Goal: Task Accomplishment & Management: Use online tool/utility

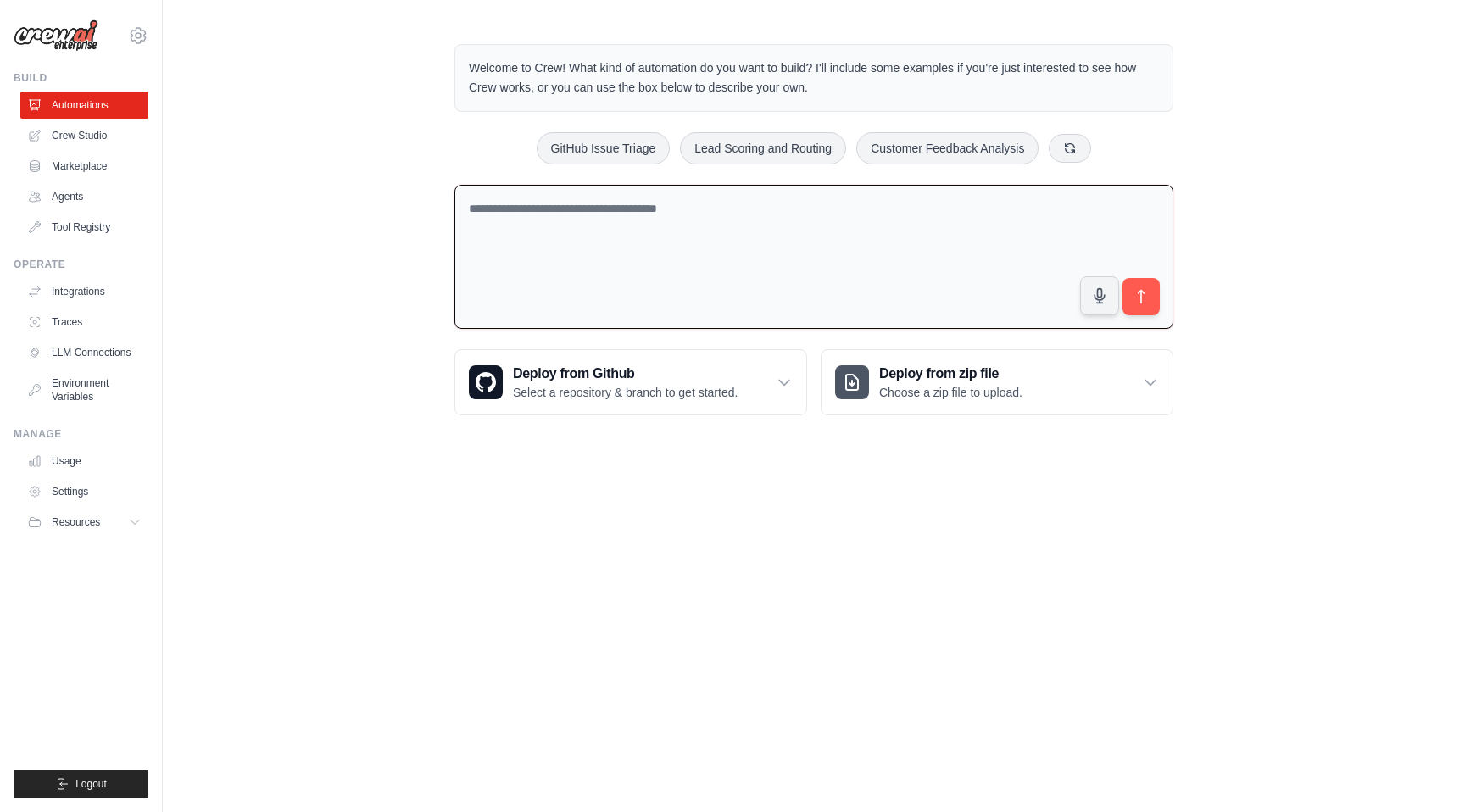
click at [687, 215] on textarea at bounding box center [814, 257] width 719 height 145
type textarea "**********"
click at [299, 297] on div "**********" at bounding box center [813, 230] width 1303 height 426
click at [96, 472] on link "Usage" at bounding box center [86, 460] width 128 height 27
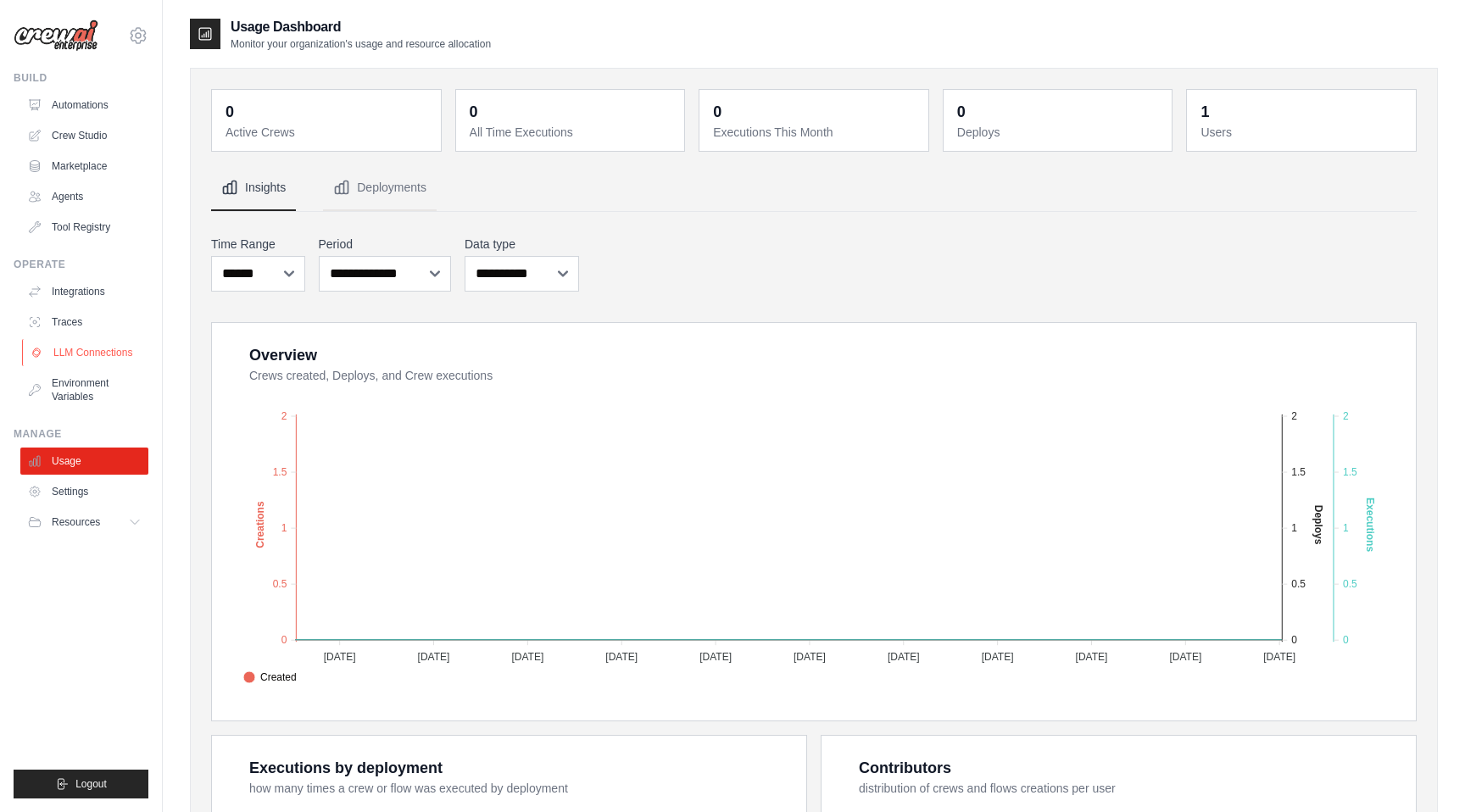
click at [107, 357] on link "LLM Connections" at bounding box center [86, 352] width 128 height 27
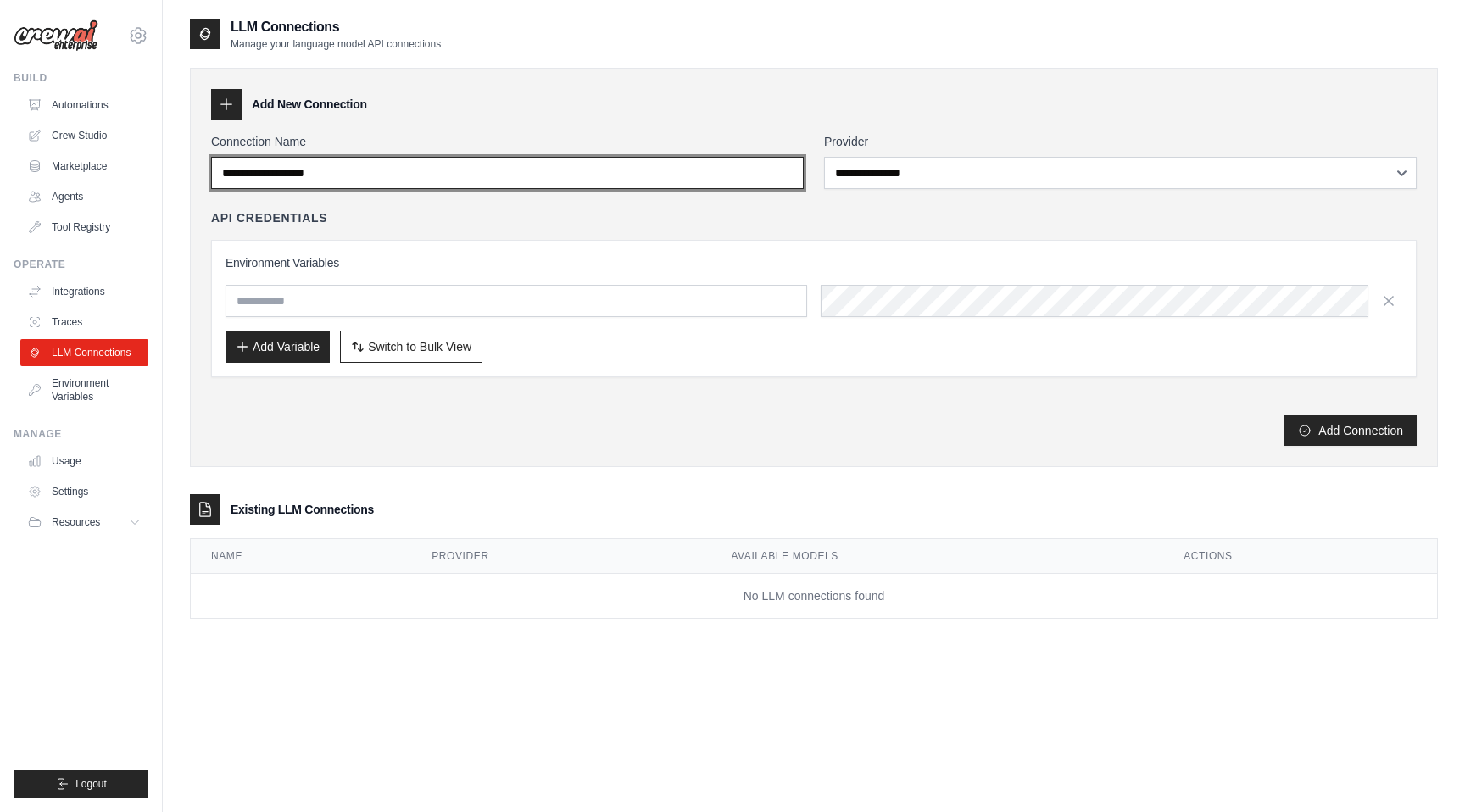
click at [391, 171] on input "Connection Name" at bounding box center [507, 173] width 593 height 32
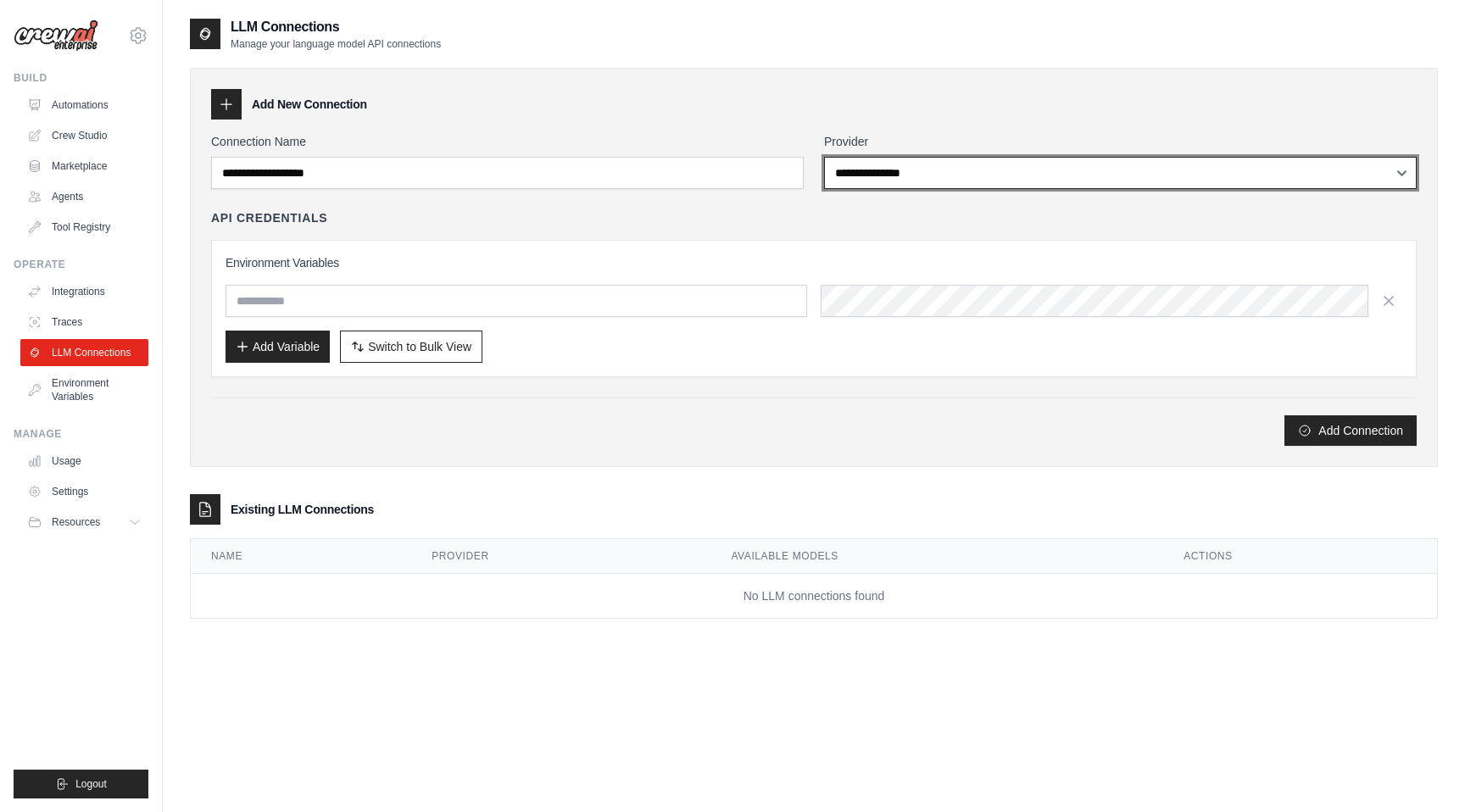
click at [862, 169] on select "**********" at bounding box center [1121, 173] width 593 height 32
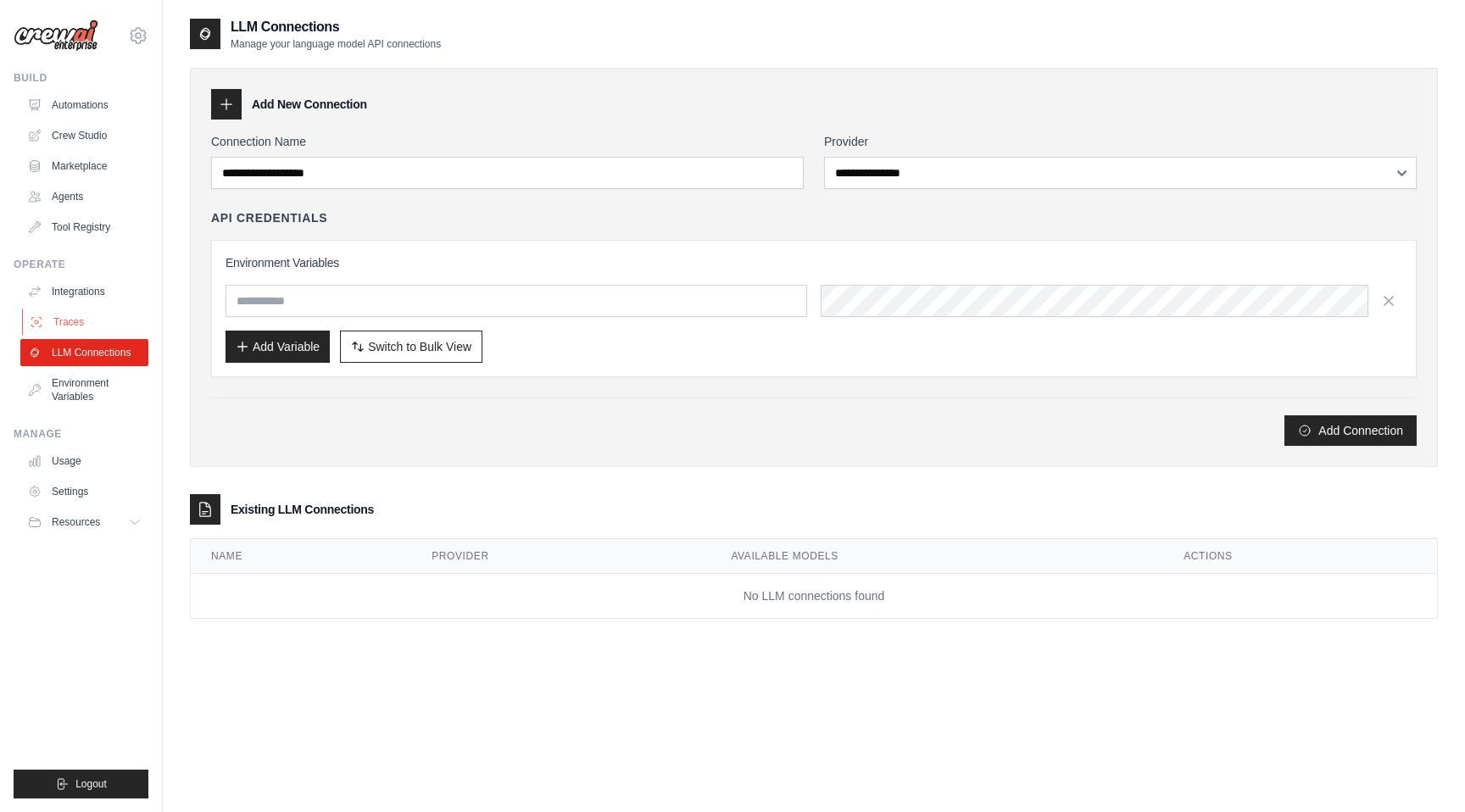
click at [115, 320] on link "Traces" at bounding box center [86, 321] width 128 height 27
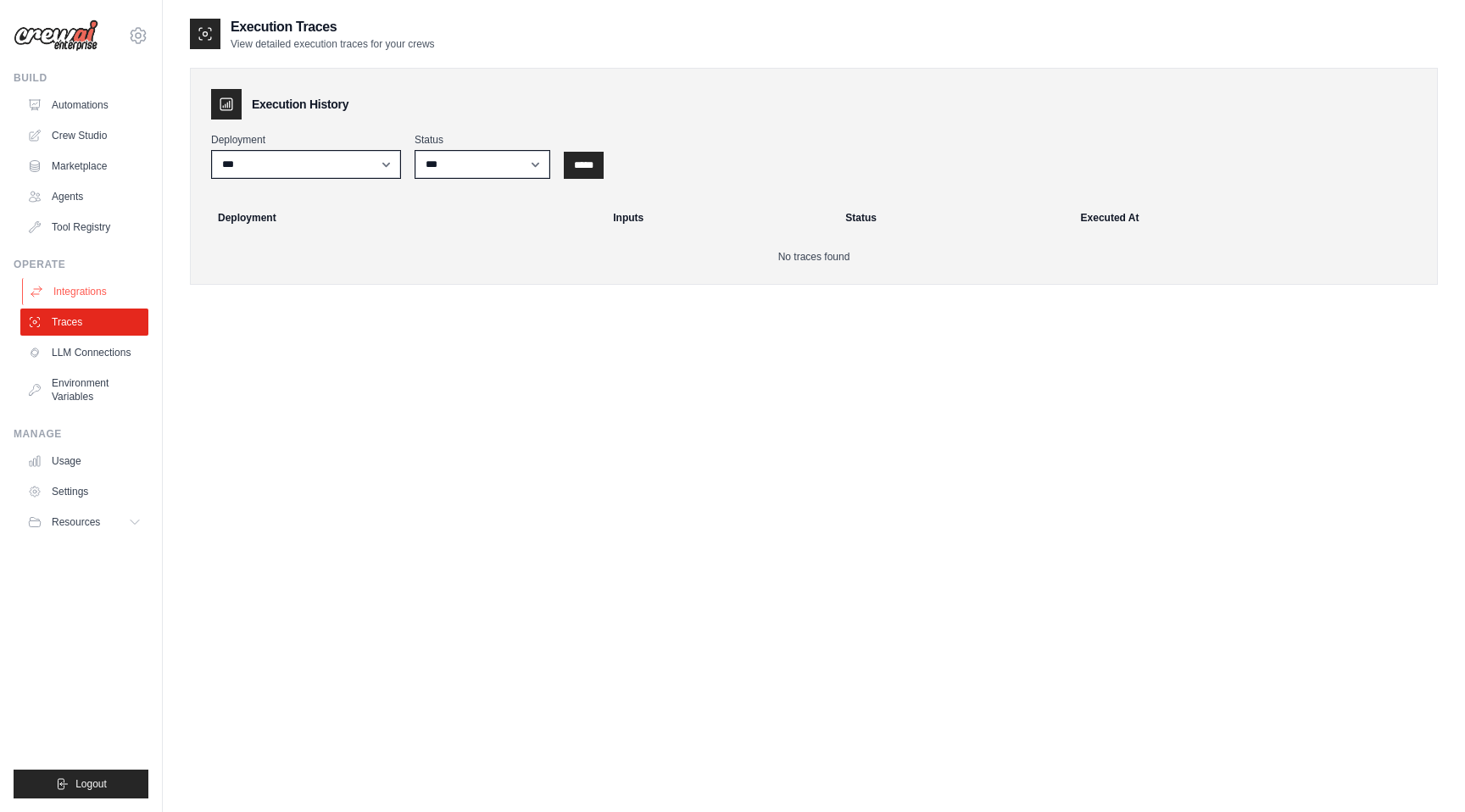
click at [108, 289] on link "Integrations" at bounding box center [86, 291] width 128 height 27
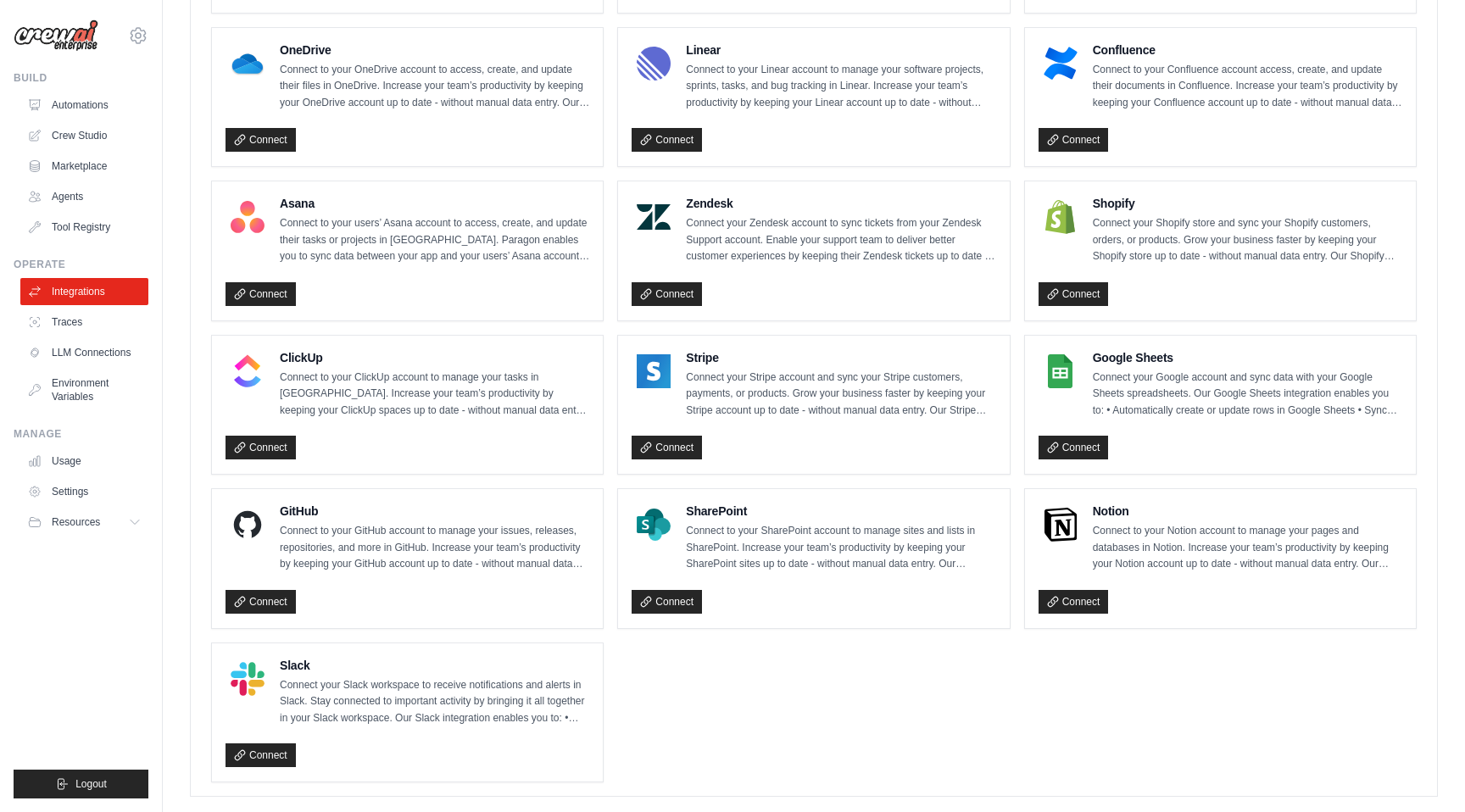
scroll to position [965, 0]
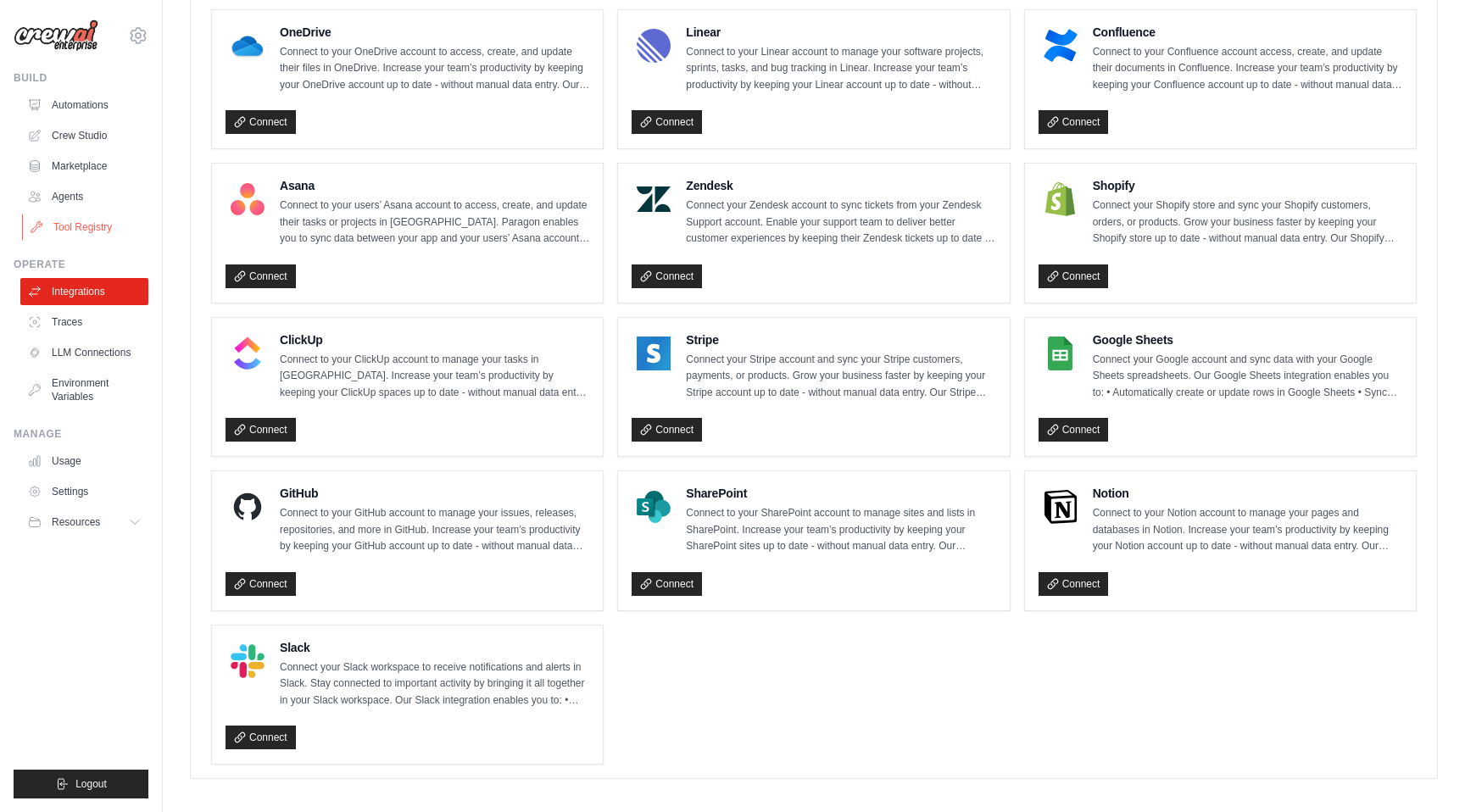
click at [79, 219] on link "Tool Registry" at bounding box center [86, 226] width 128 height 27
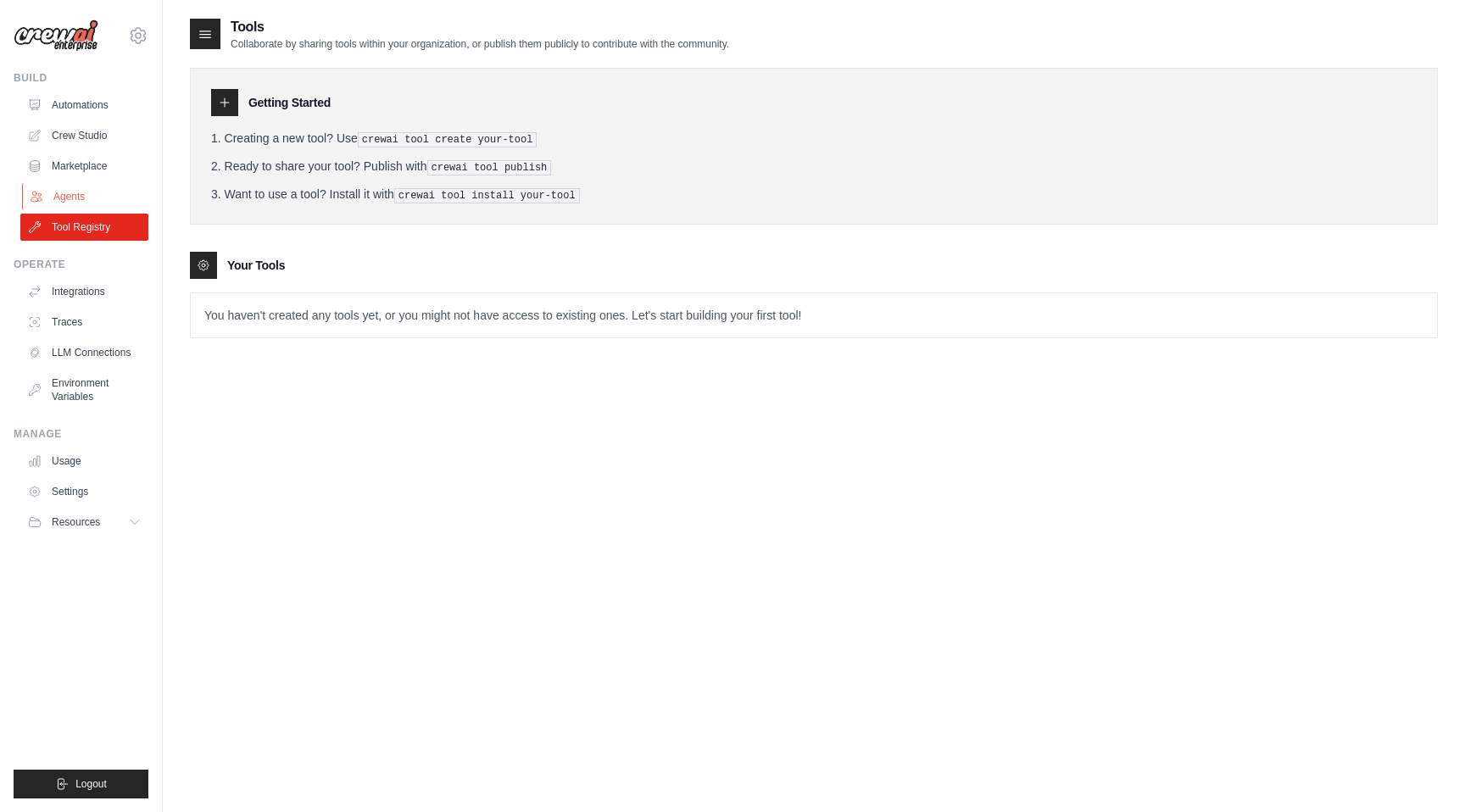
click at [81, 201] on link "Agents" at bounding box center [86, 196] width 128 height 27
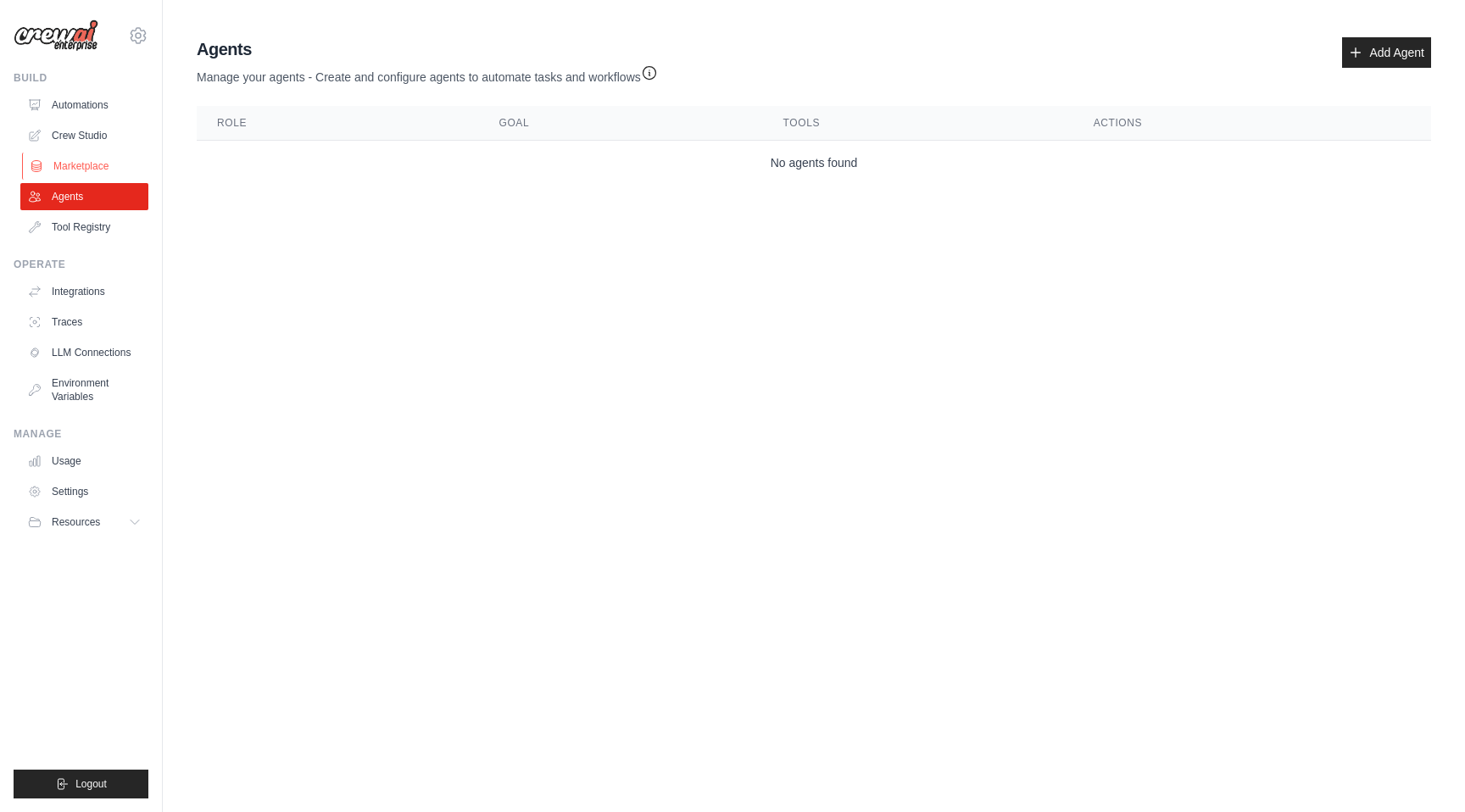
click at [106, 171] on link "Marketplace" at bounding box center [86, 166] width 128 height 27
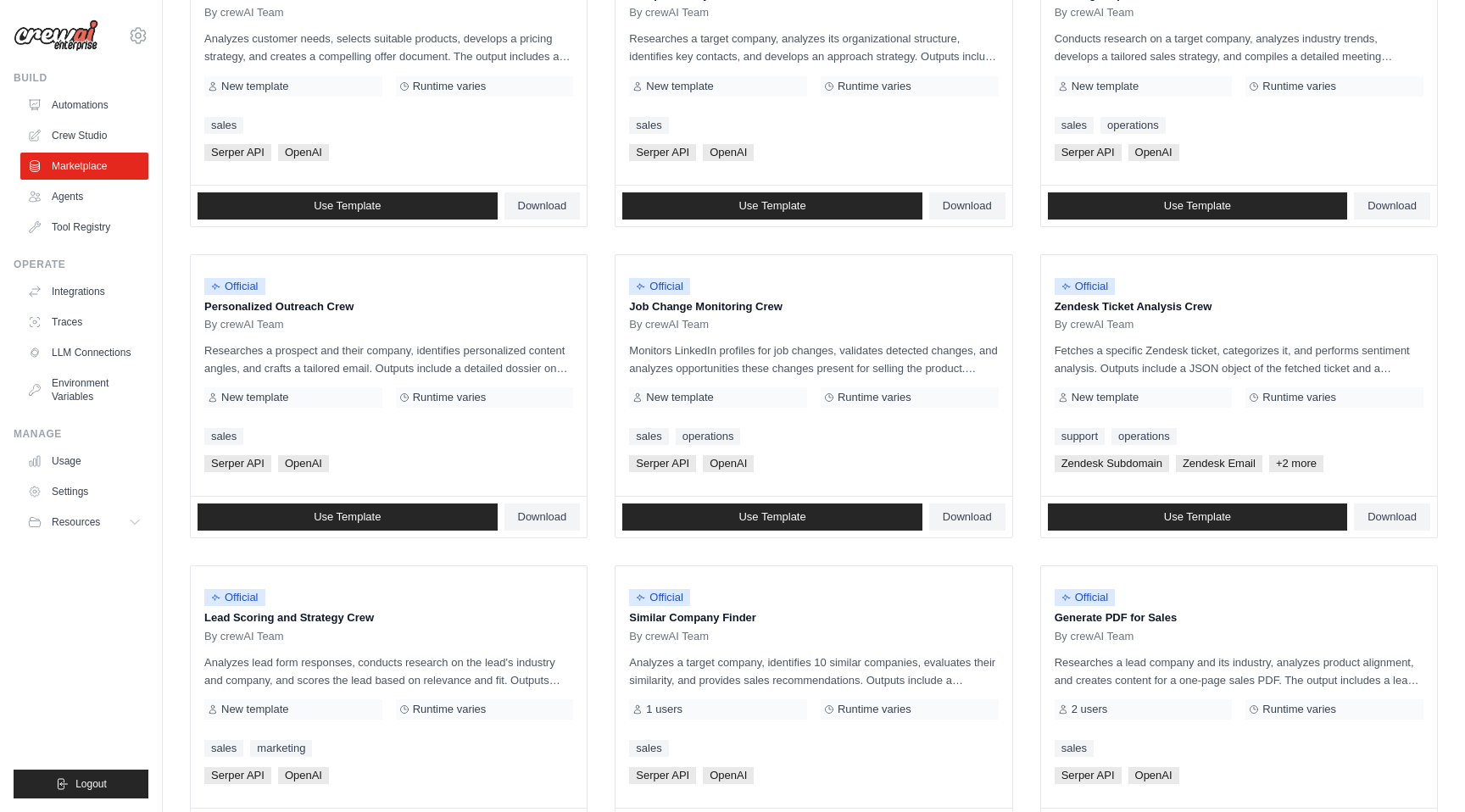
scroll to position [758, 0]
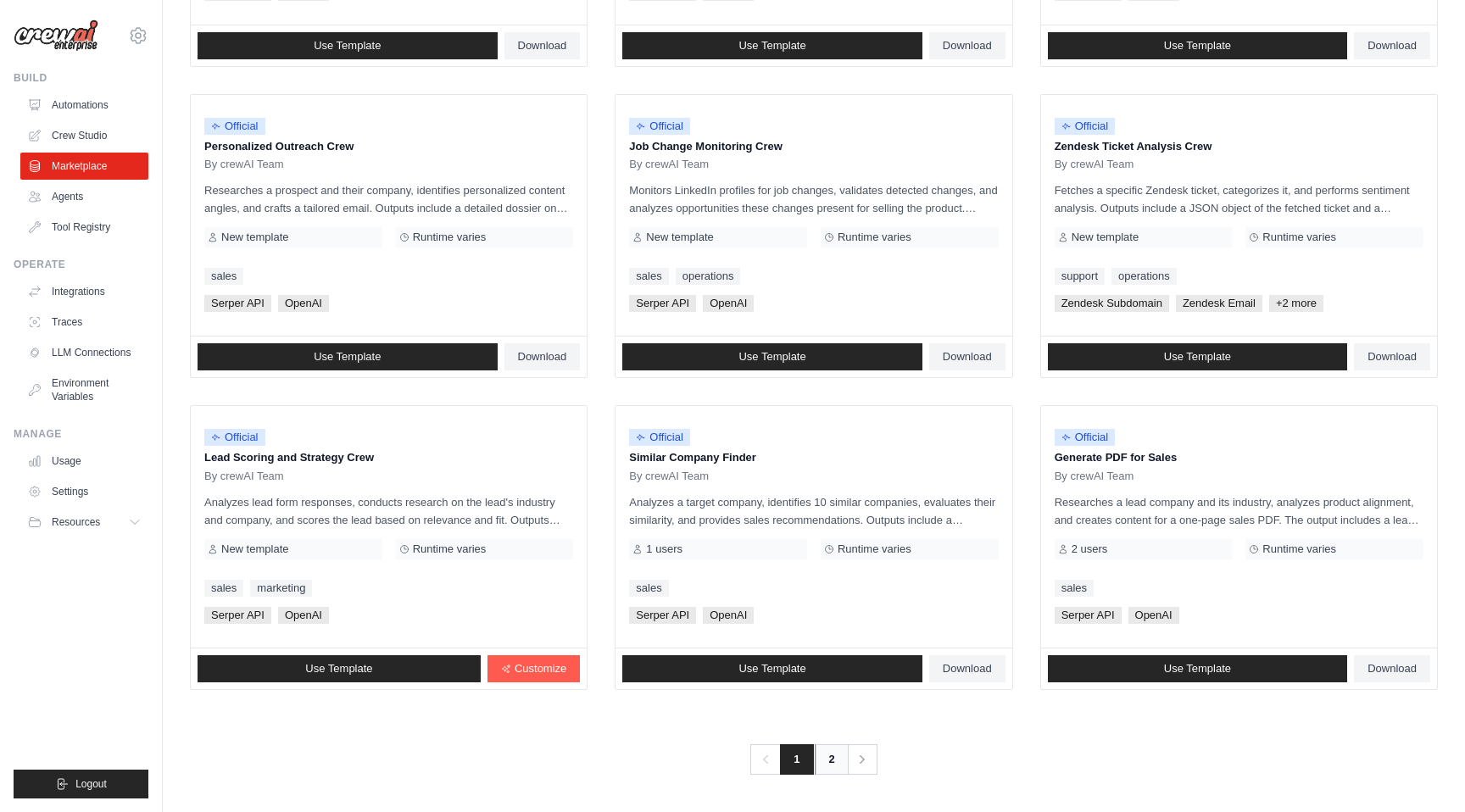
click at [841, 758] on link "2" at bounding box center [831, 758] width 34 height 30
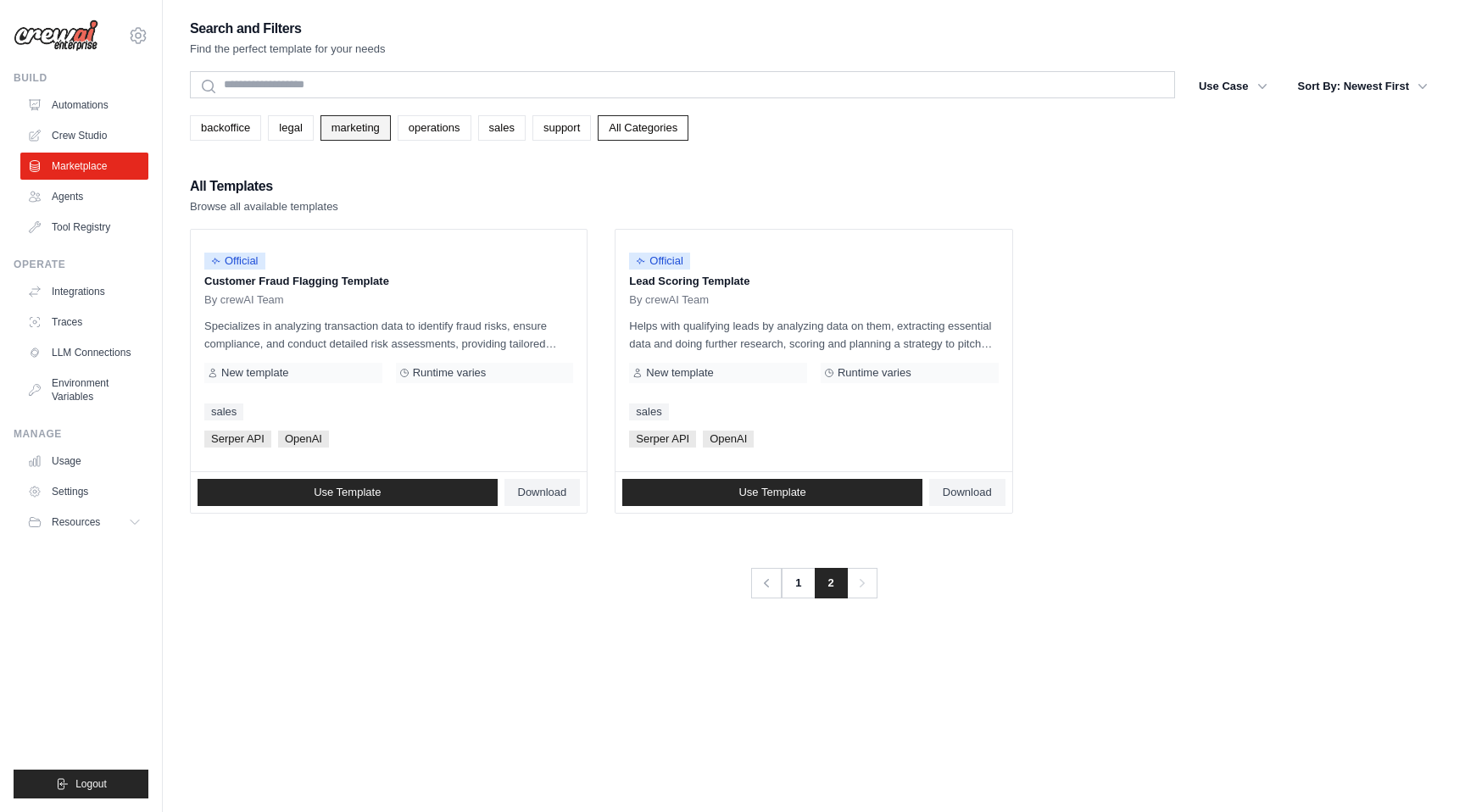
click at [367, 133] on link "marketing" at bounding box center [355, 127] width 70 height 25
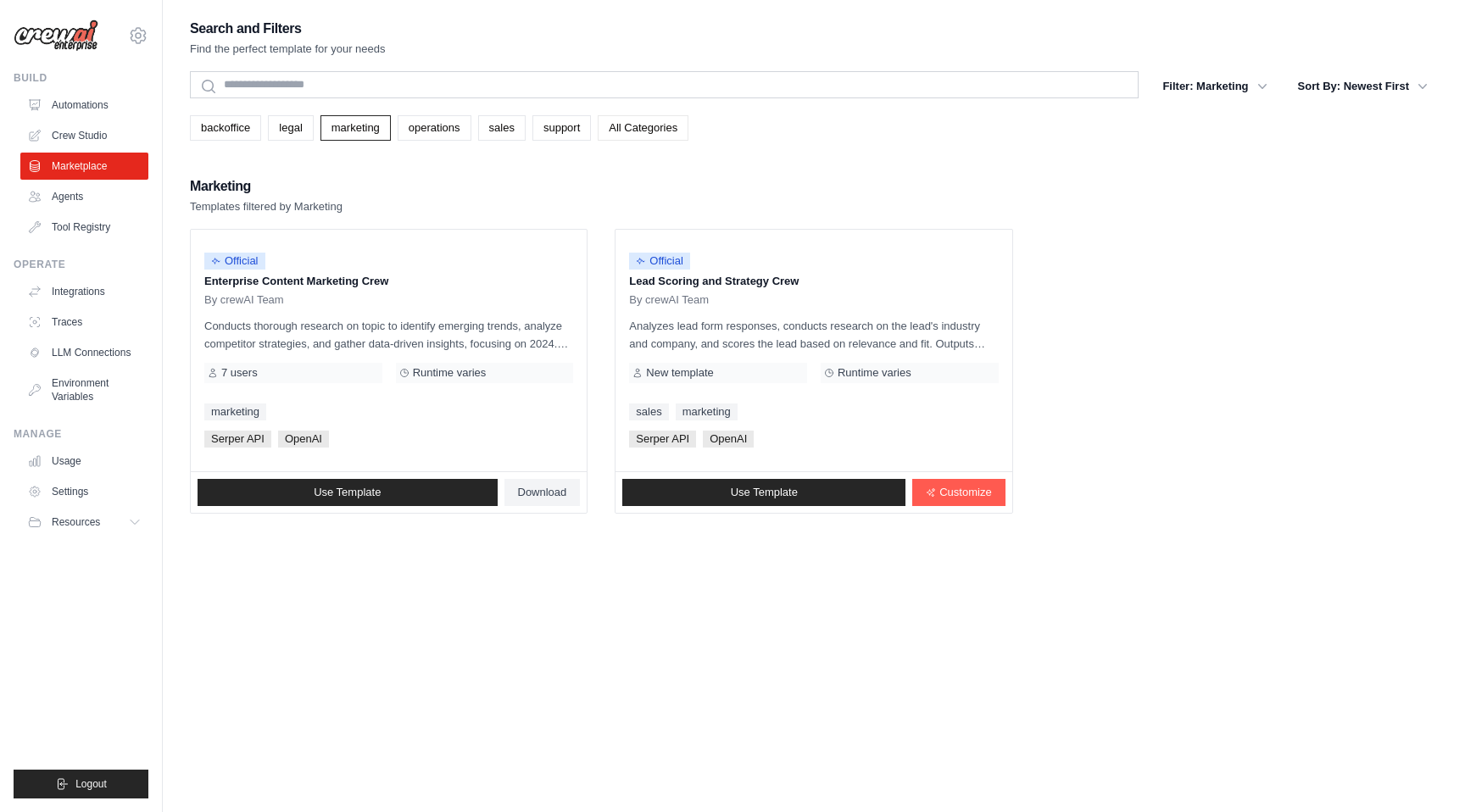
click at [632, 130] on link "All Categories" at bounding box center [643, 127] width 91 height 25
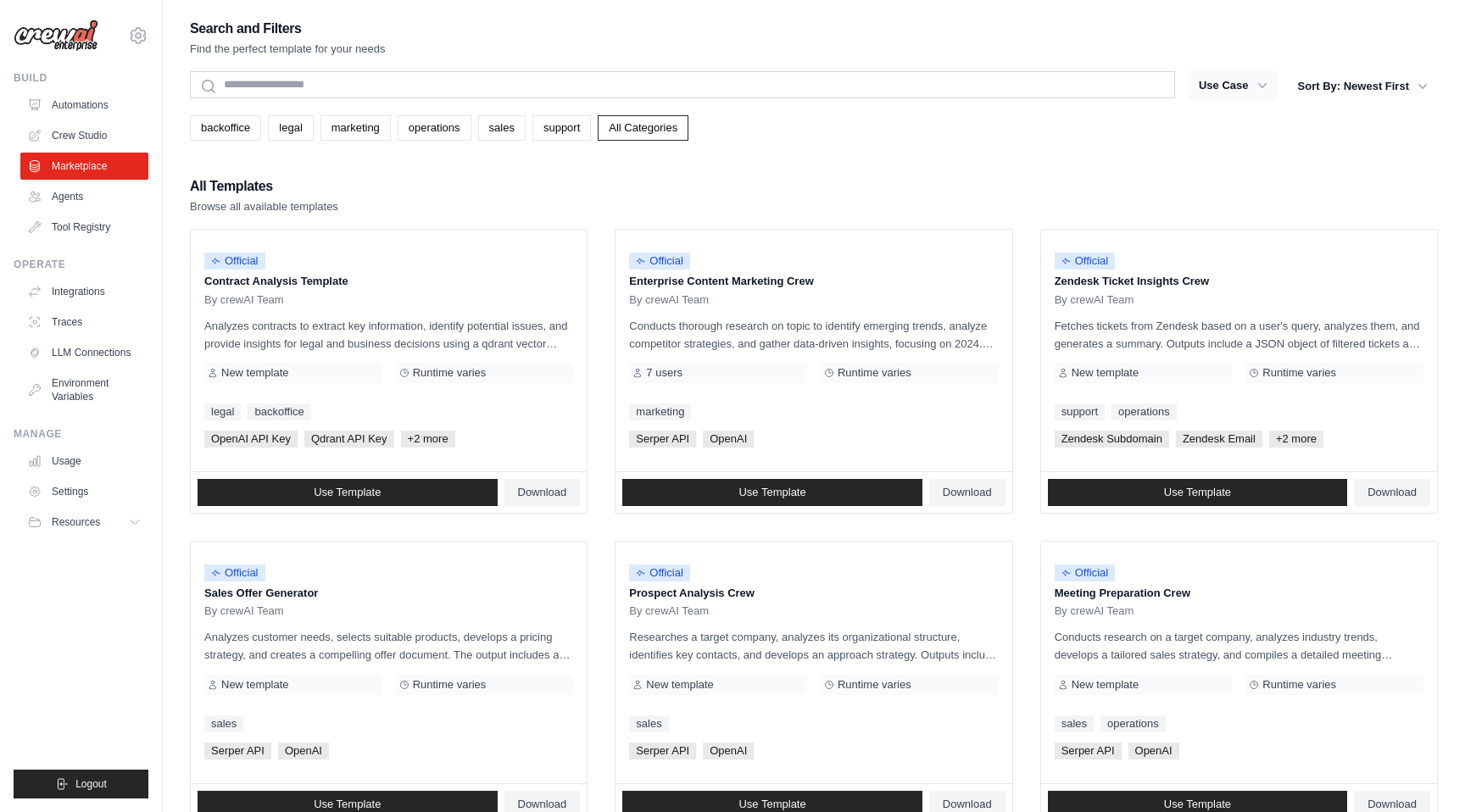
click at [1223, 83] on button "Use Case" at bounding box center [1233, 85] width 89 height 30
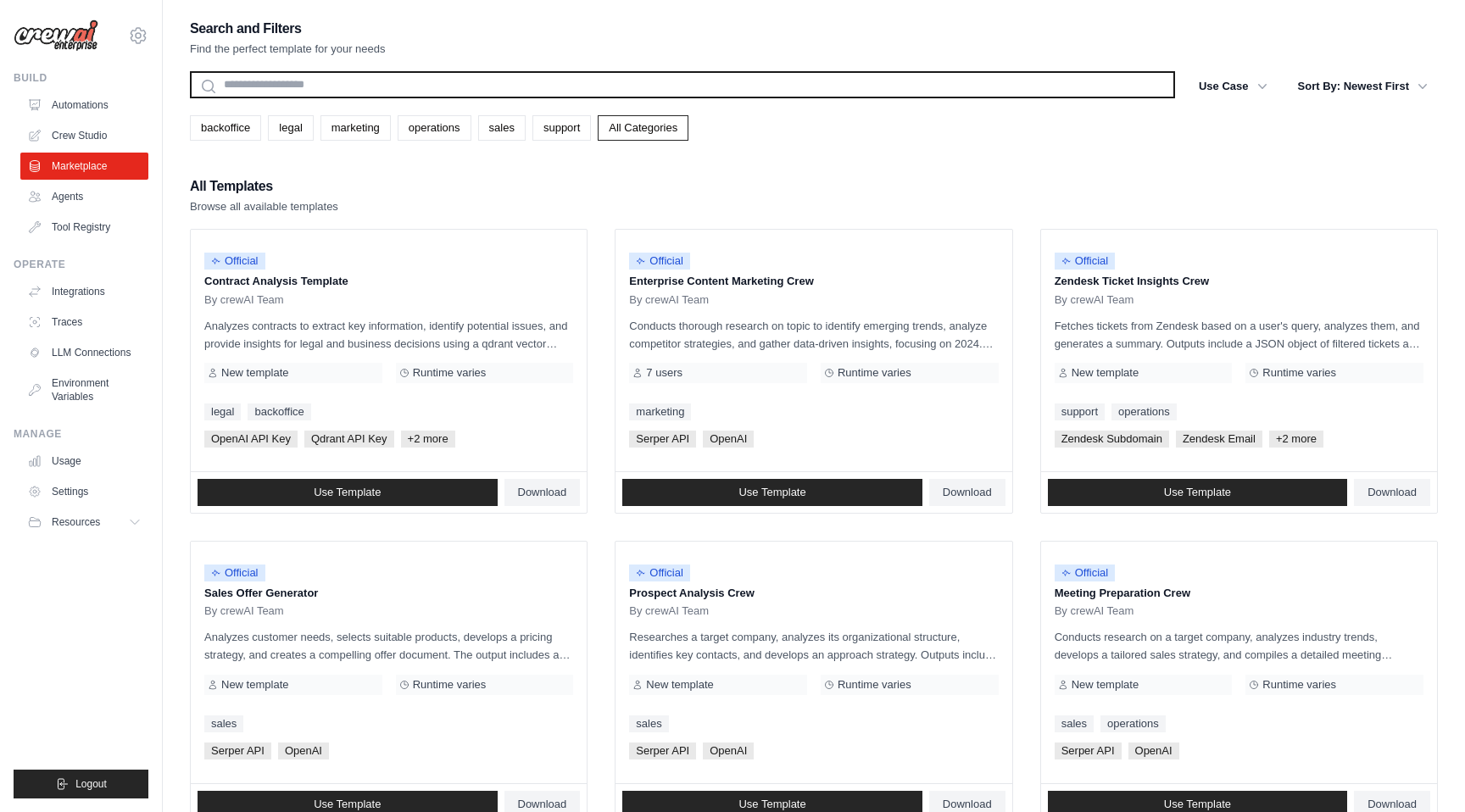
click at [682, 76] on input "text" at bounding box center [683, 84] width 985 height 27
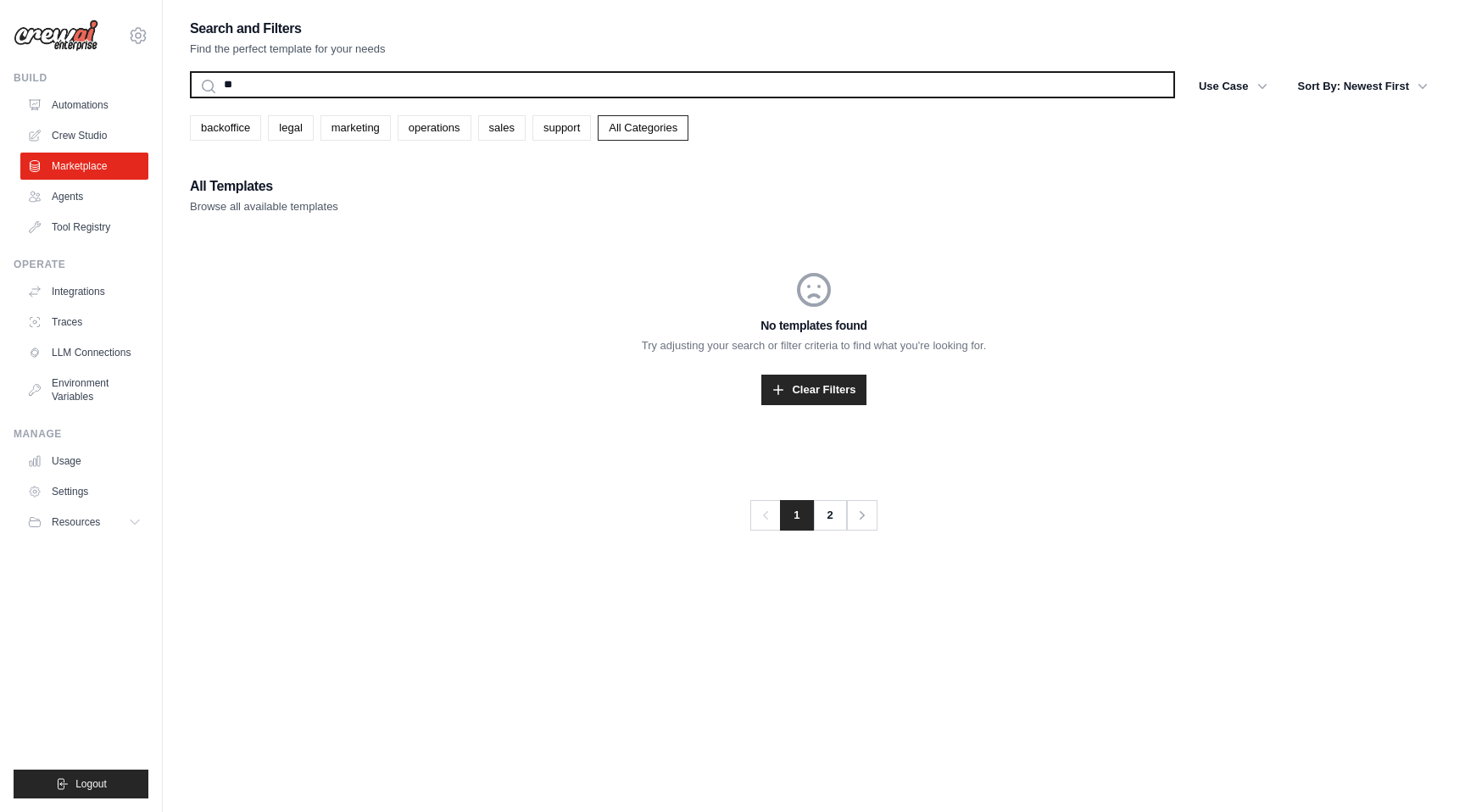
type input "*"
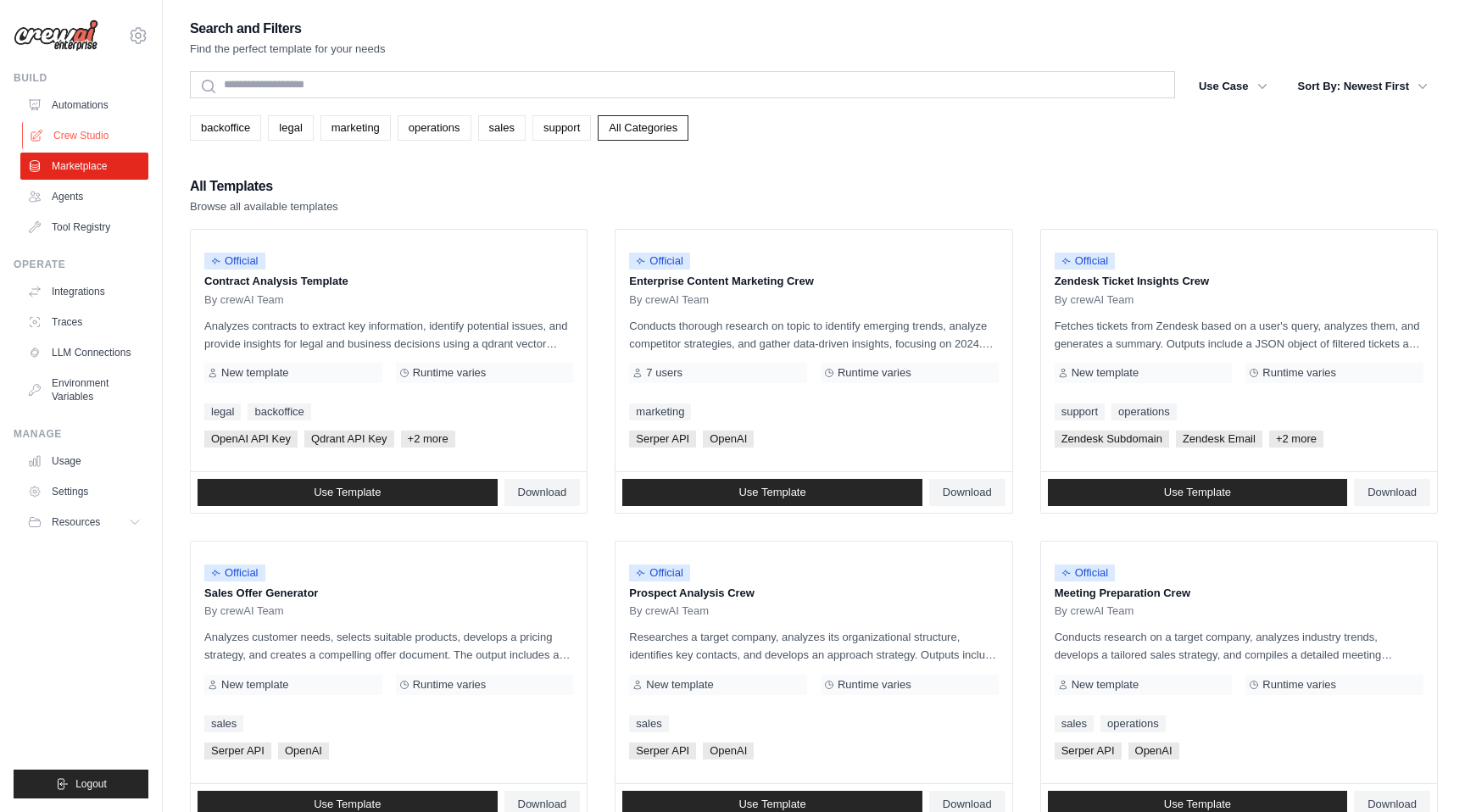
click at [75, 146] on link "Crew Studio" at bounding box center [86, 135] width 128 height 27
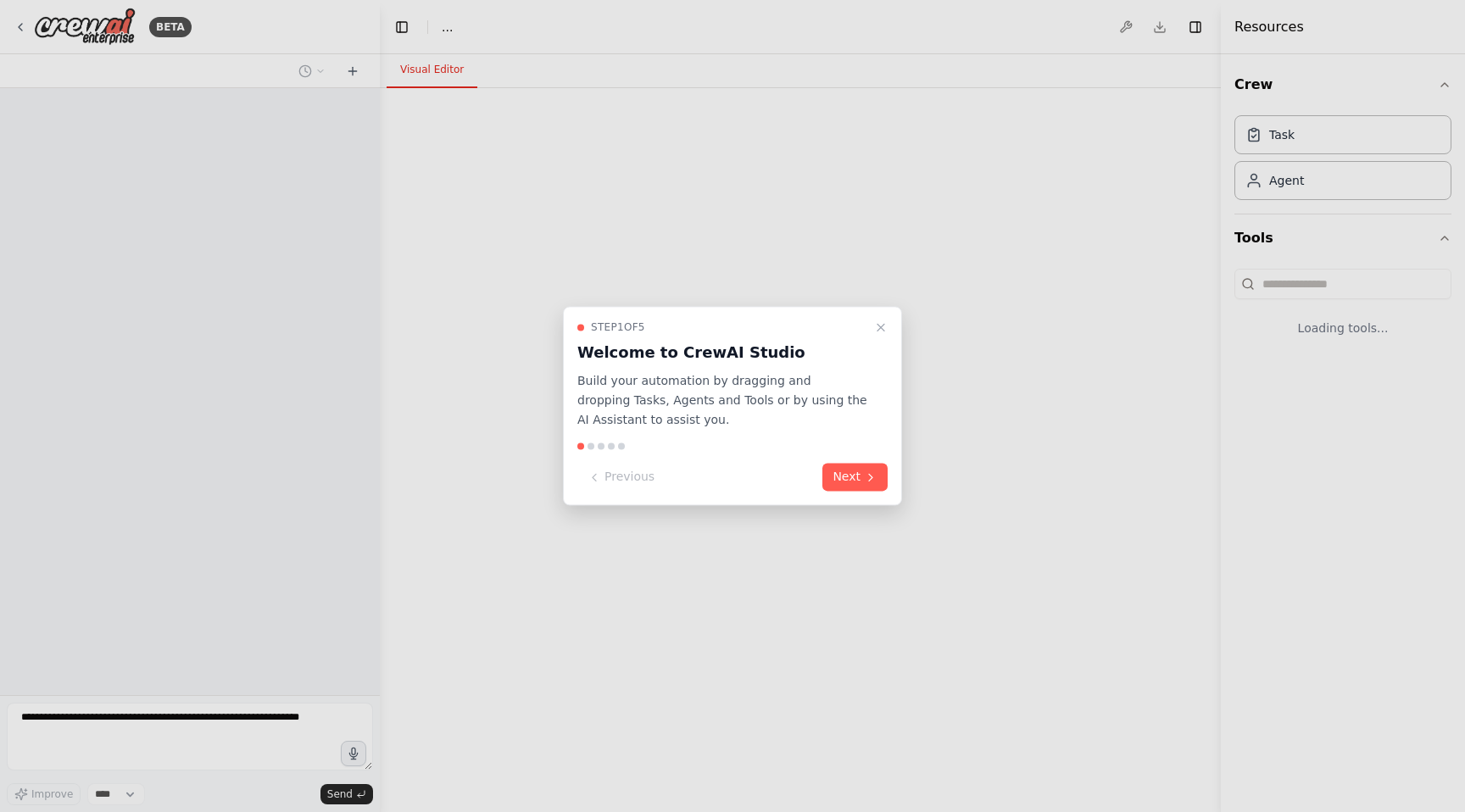
select select "****"
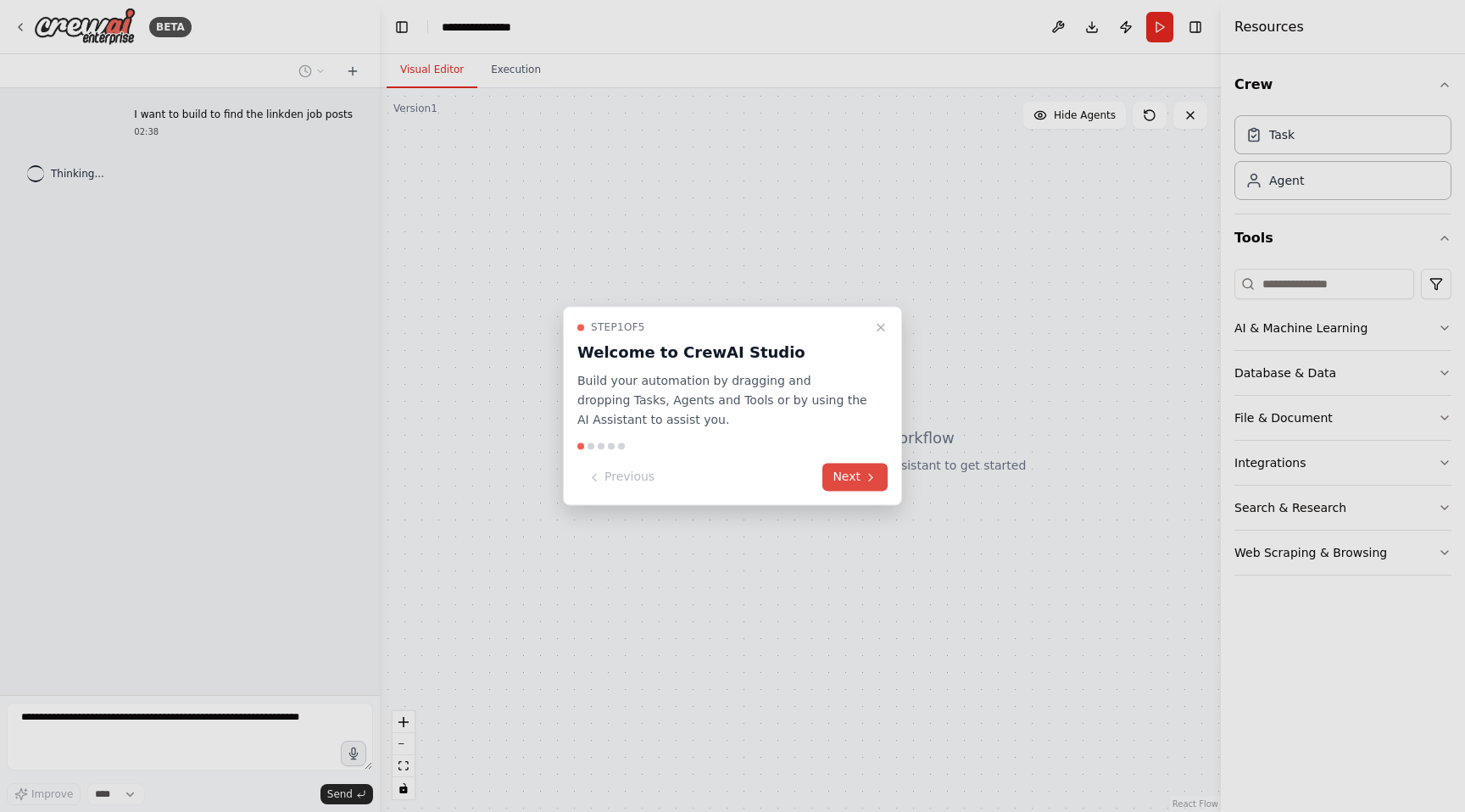
click at [850, 478] on button "Next" at bounding box center [856, 478] width 66 height 28
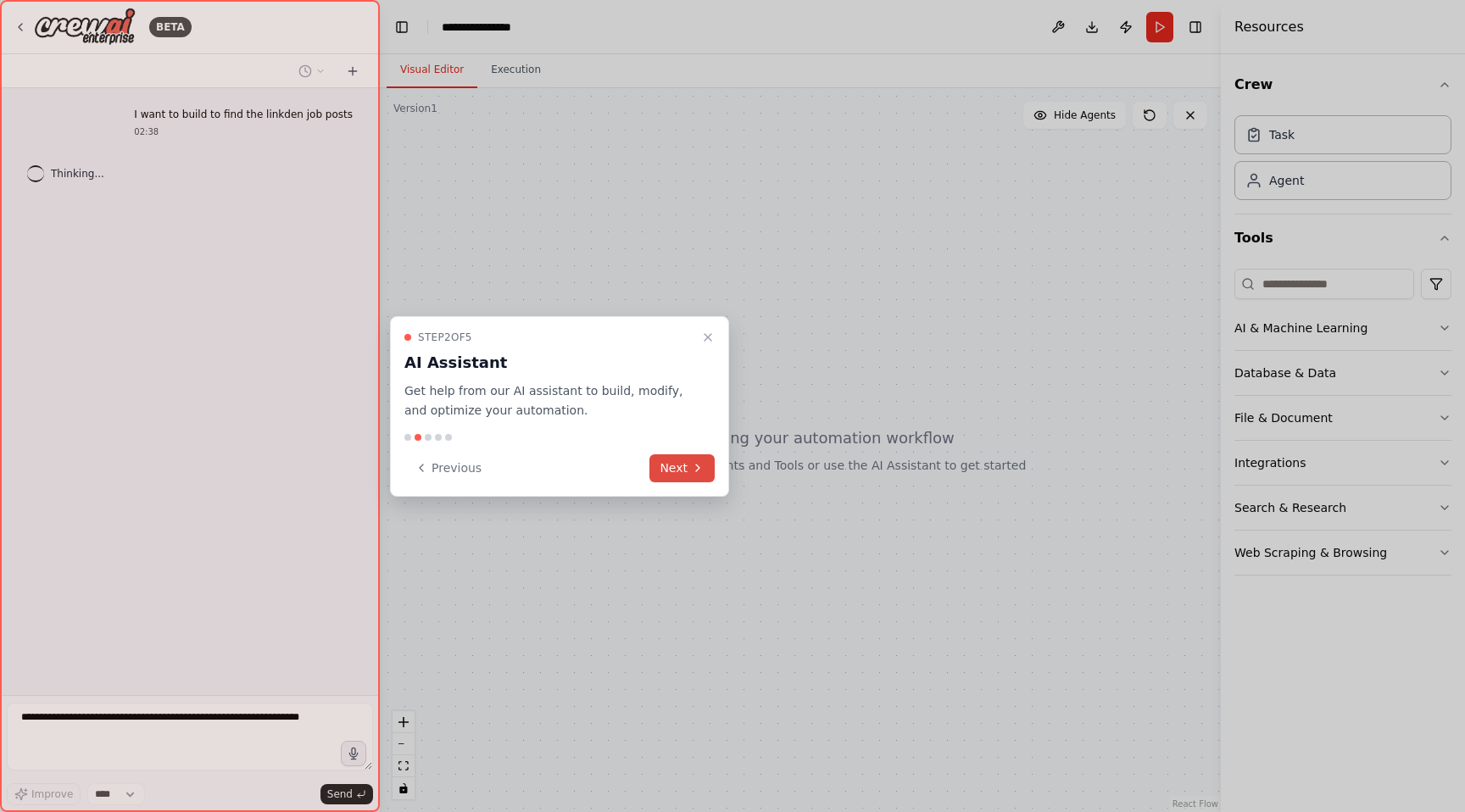
click at [671, 471] on button "Next" at bounding box center [683, 468] width 66 height 28
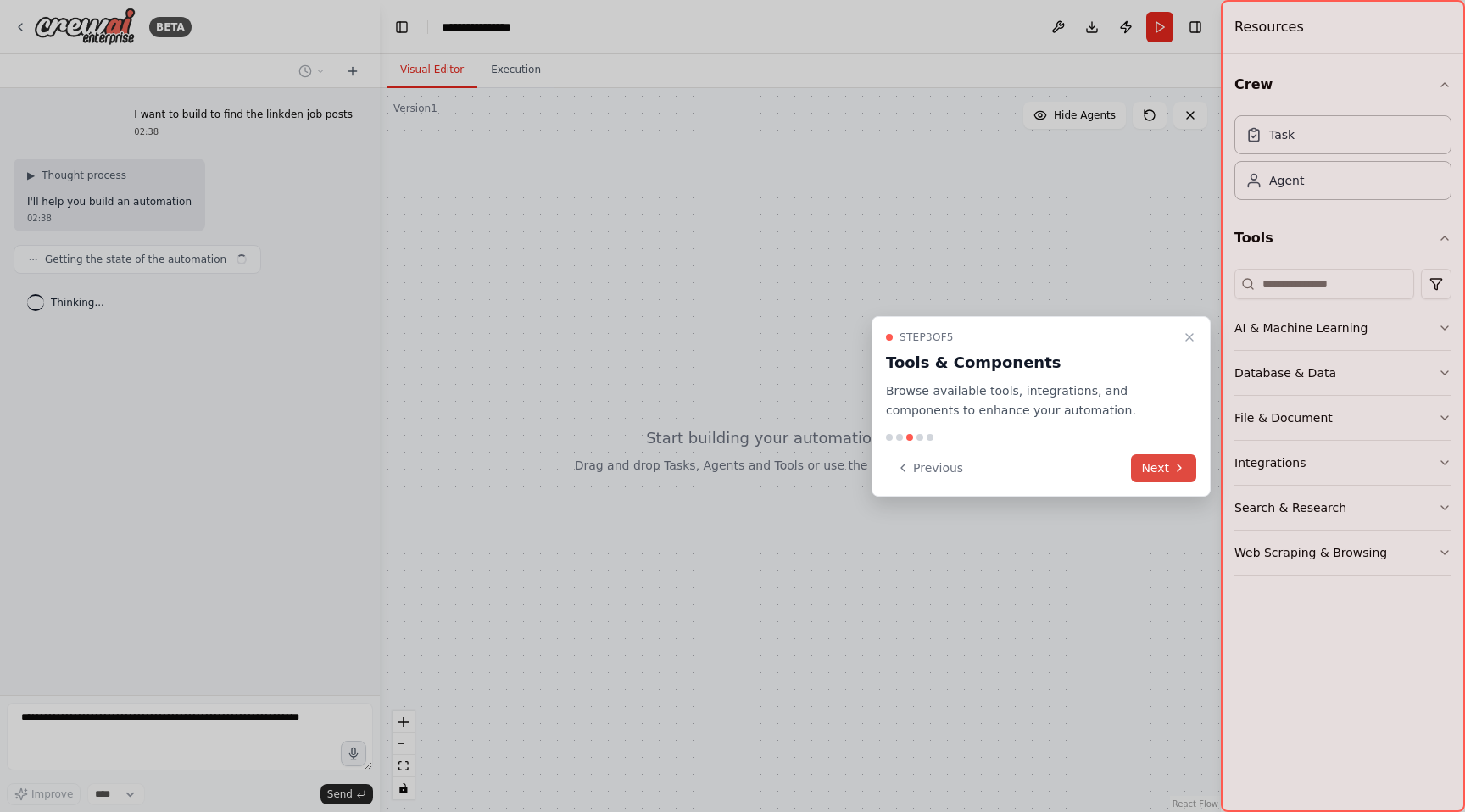
click at [1184, 466] on icon at bounding box center [1180, 468] width 14 height 14
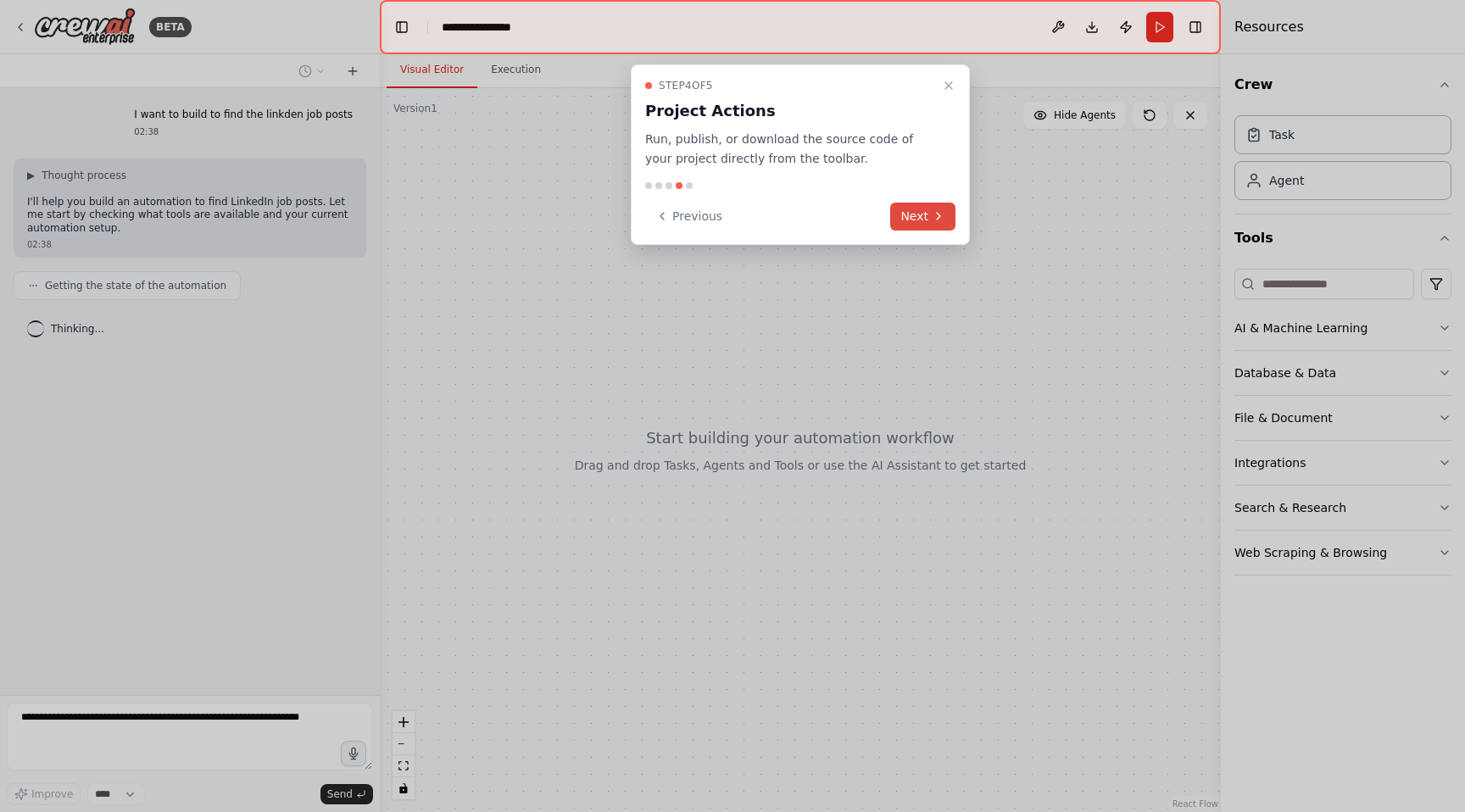
click at [922, 223] on button "Next" at bounding box center [923, 216] width 66 height 28
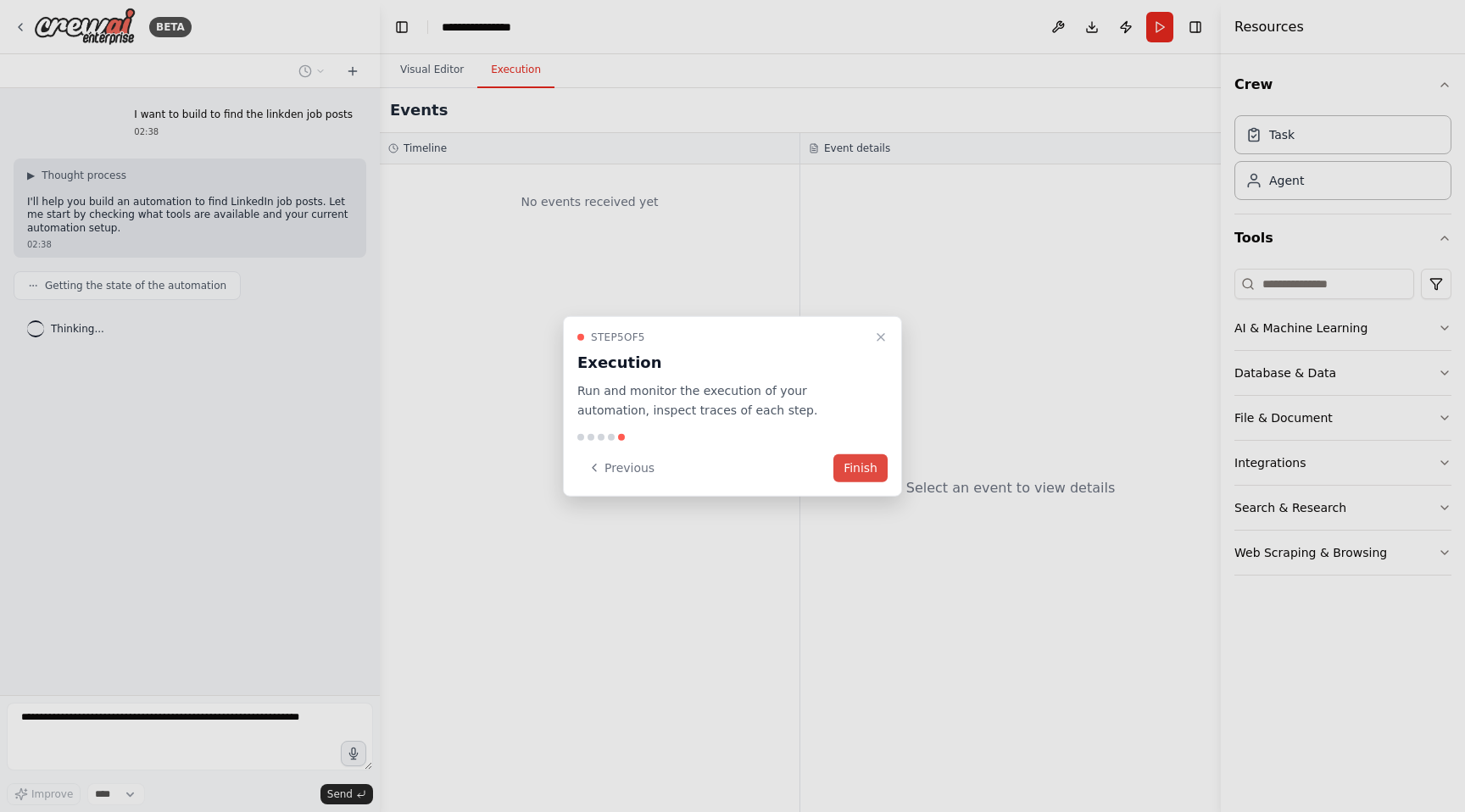
click at [853, 468] on button "Finish" at bounding box center [860, 467] width 54 height 28
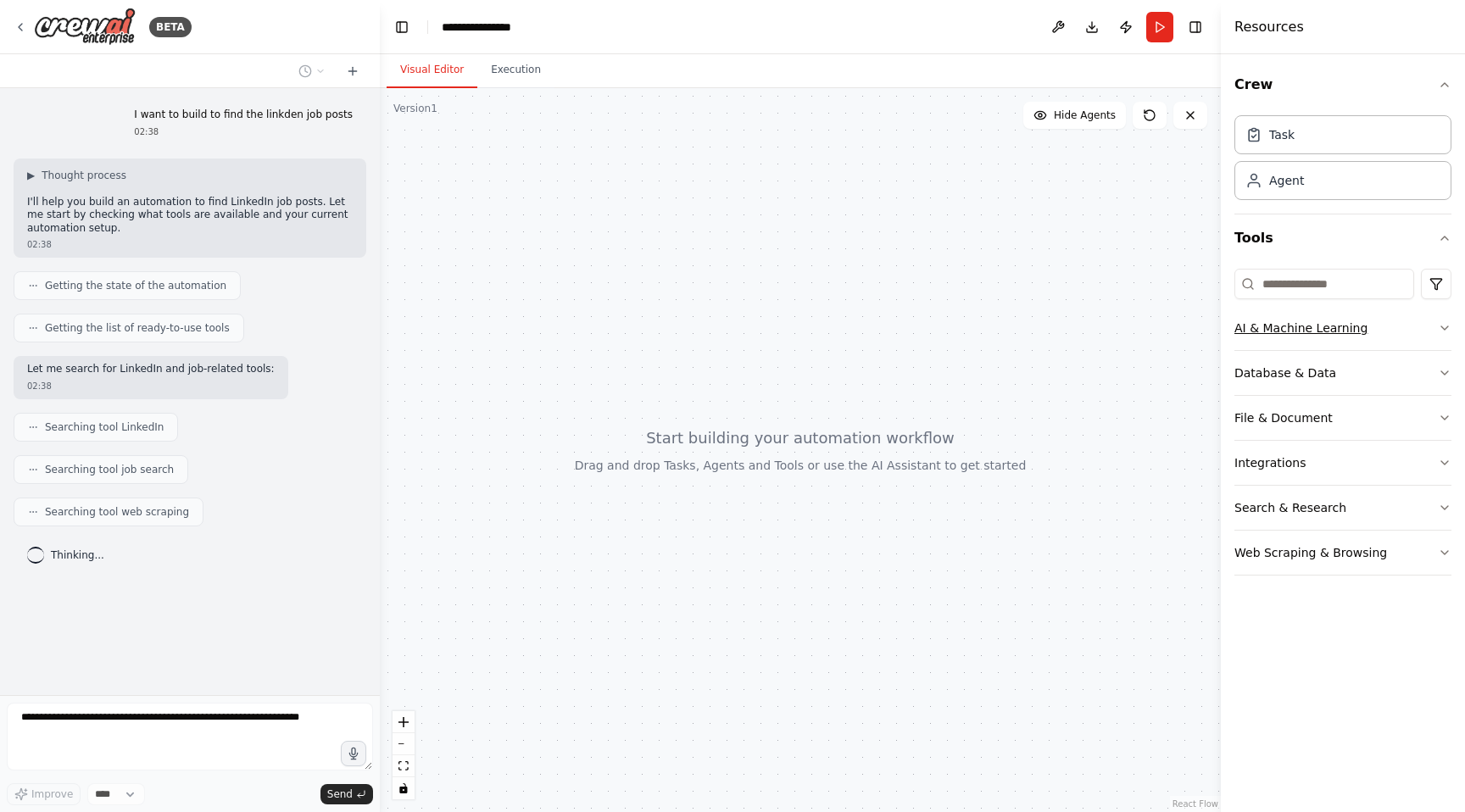
click at [1377, 326] on button "AI & Machine Learning" at bounding box center [1343, 327] width 217 height 44
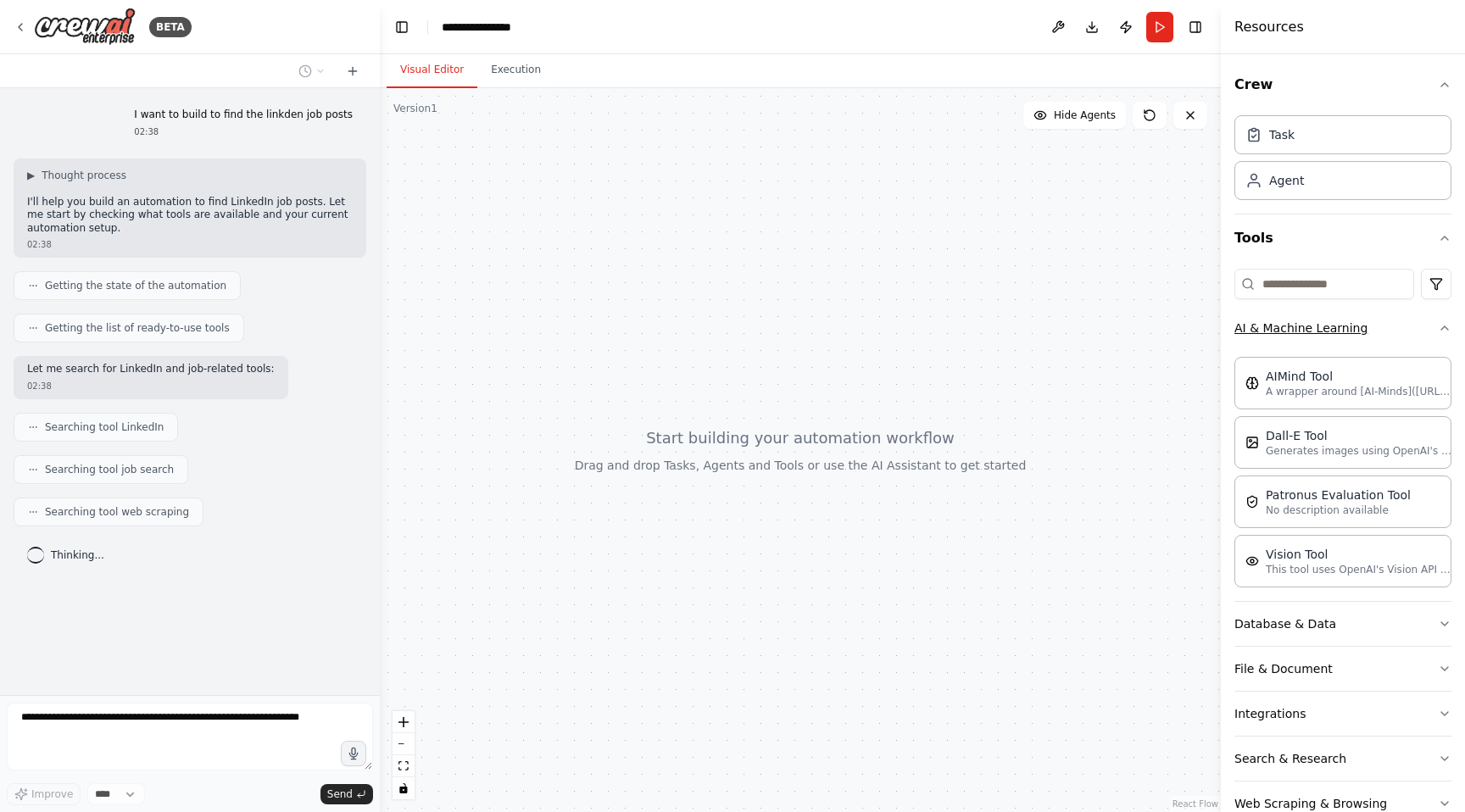
click at [1399, 326] on button "AI & Machine Learning" at bounding box center [1343, 327] width 217 height 44
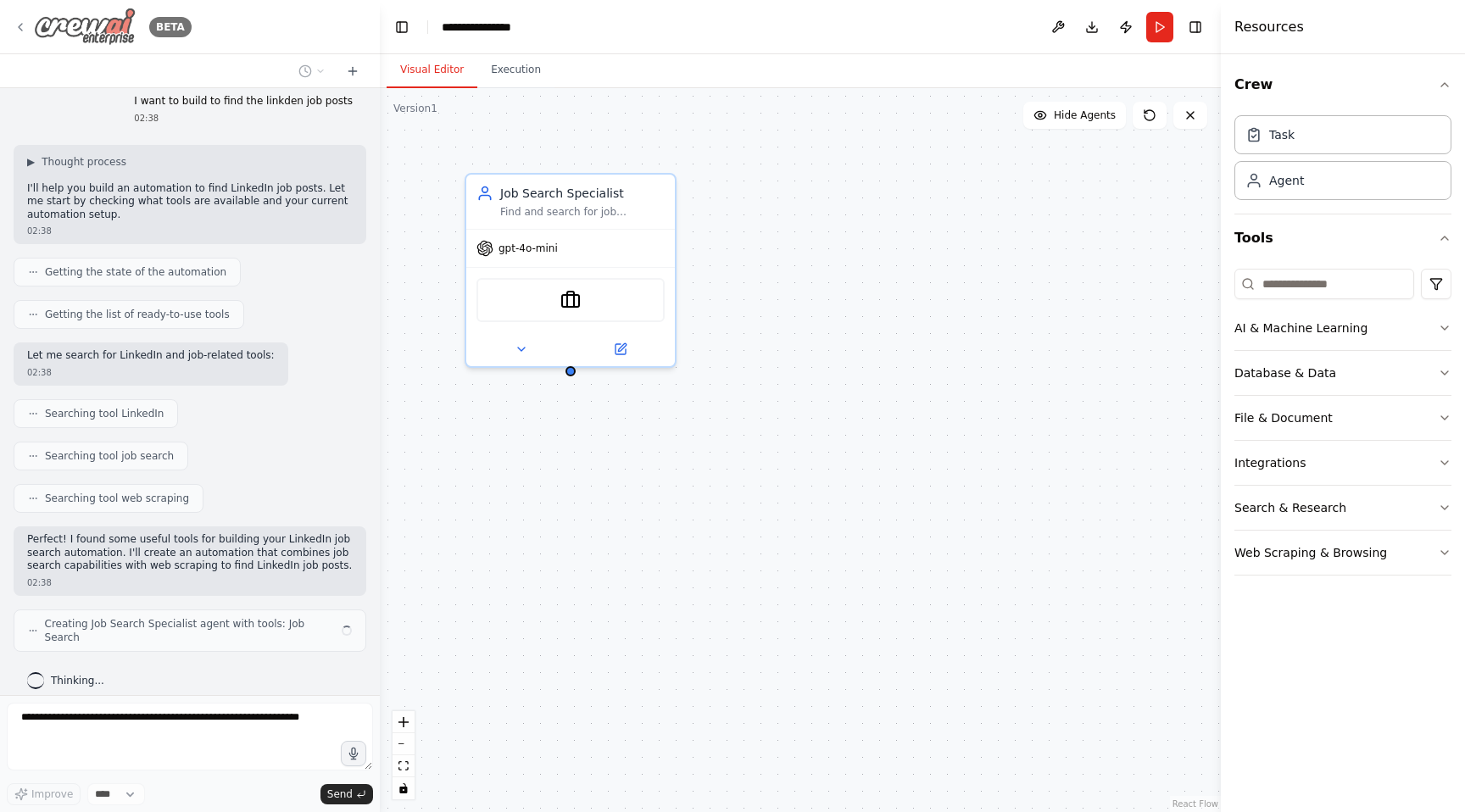
scroll to position [26, 0]
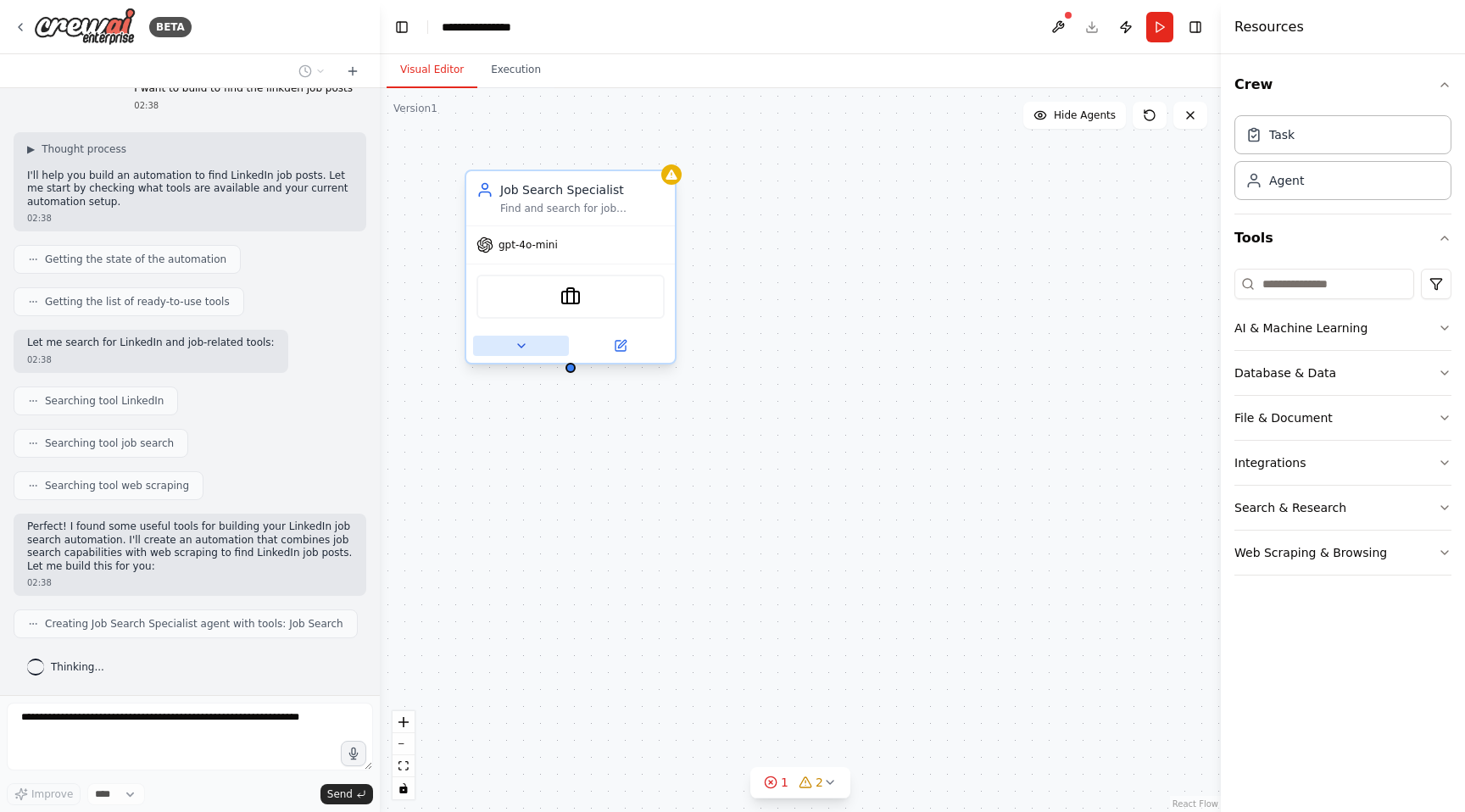
click at [527, 350] on icon at bounding box center [522, 346] width 14 height 14
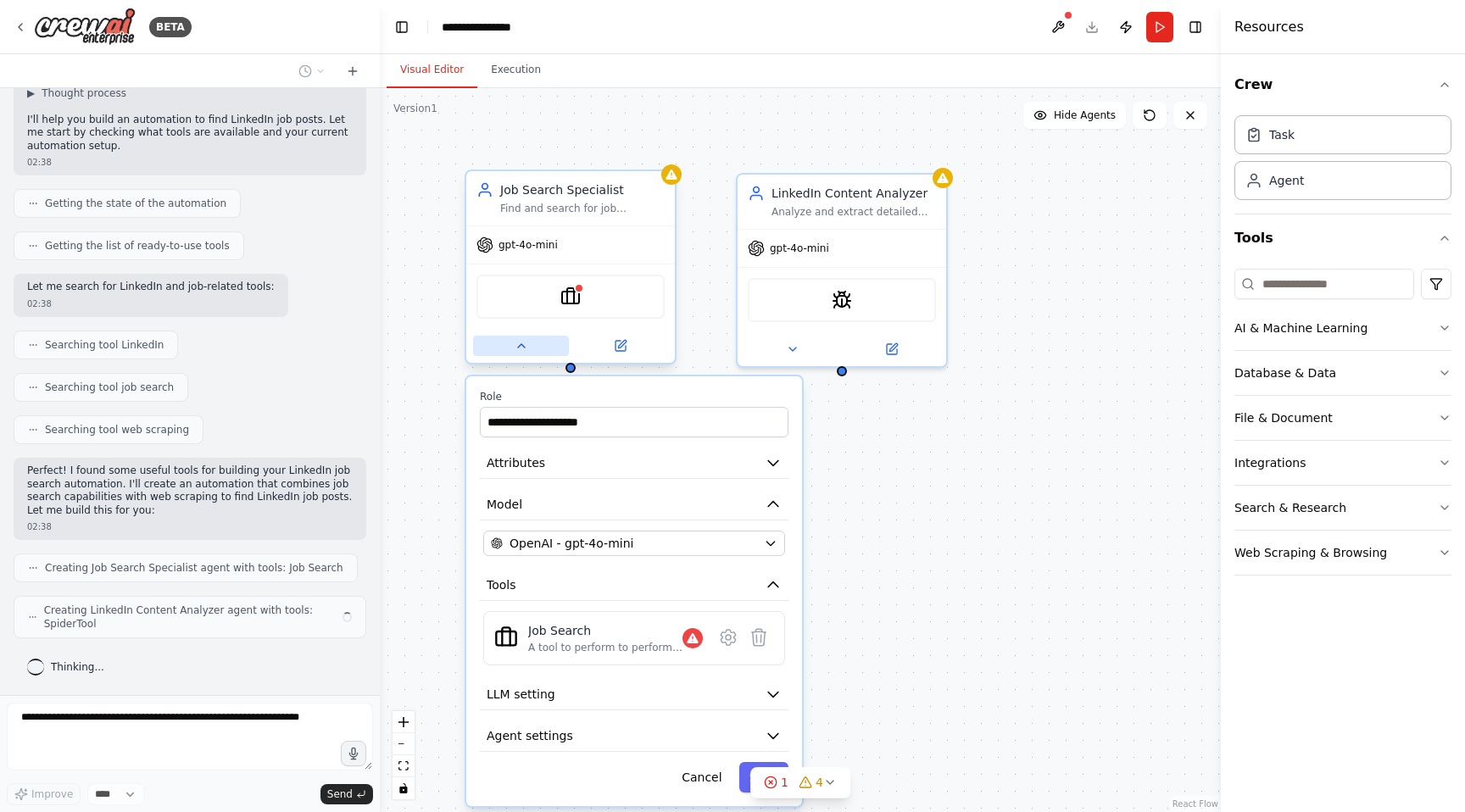
scroll to position [68, 0]
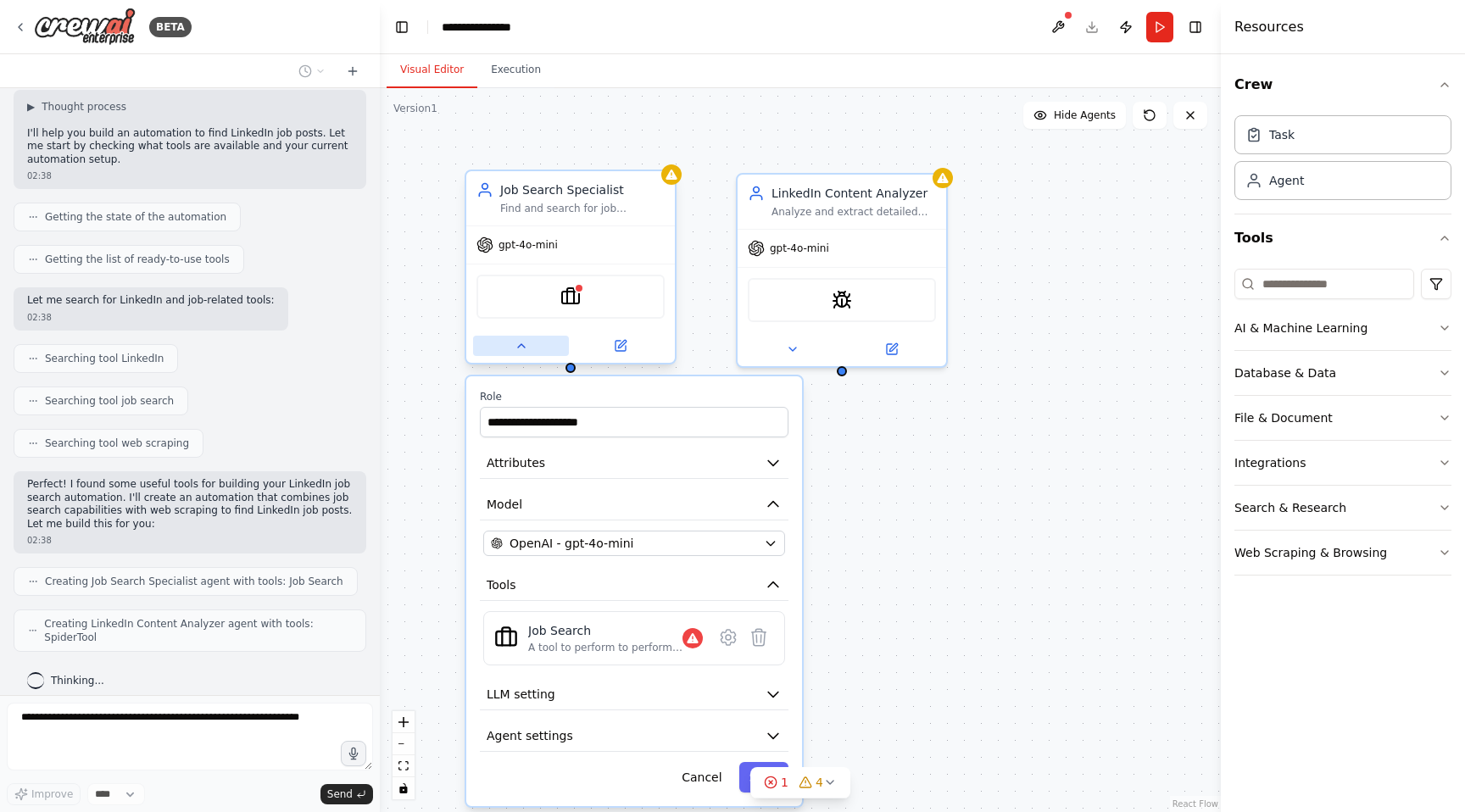
click at [527, 350] on icon at bounding box center [522, 346] width 14 height 14
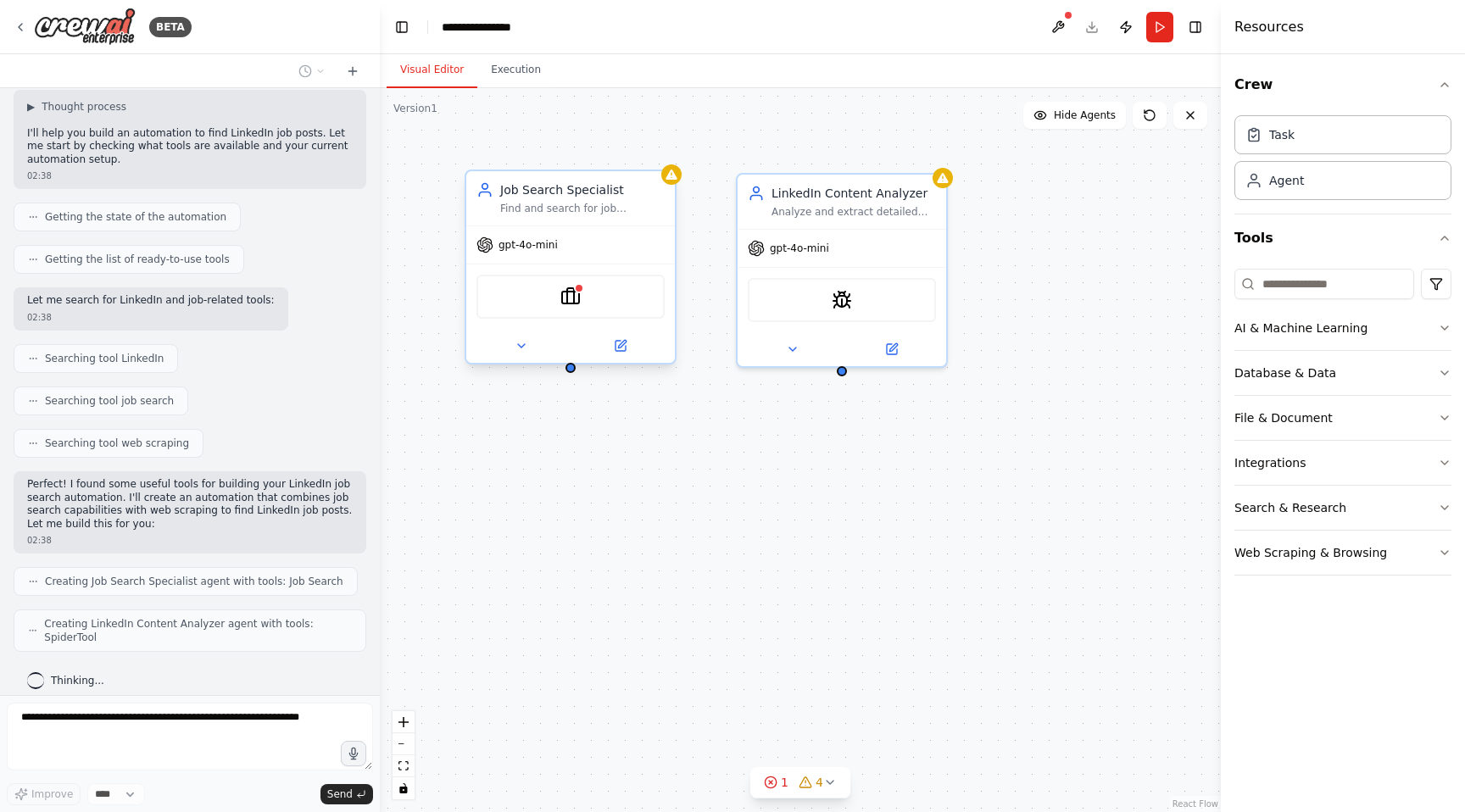
click at [577, 203] on div "Find and search for job opportunities based on specified criteria like {job_tit…" at bounding box center [583, 209] width 164 height 14
click at [671, 186] on div "Job Search Specialist Find and search for job opportunities based on specified …" at bounding box center [570, 198] width 208 height 54
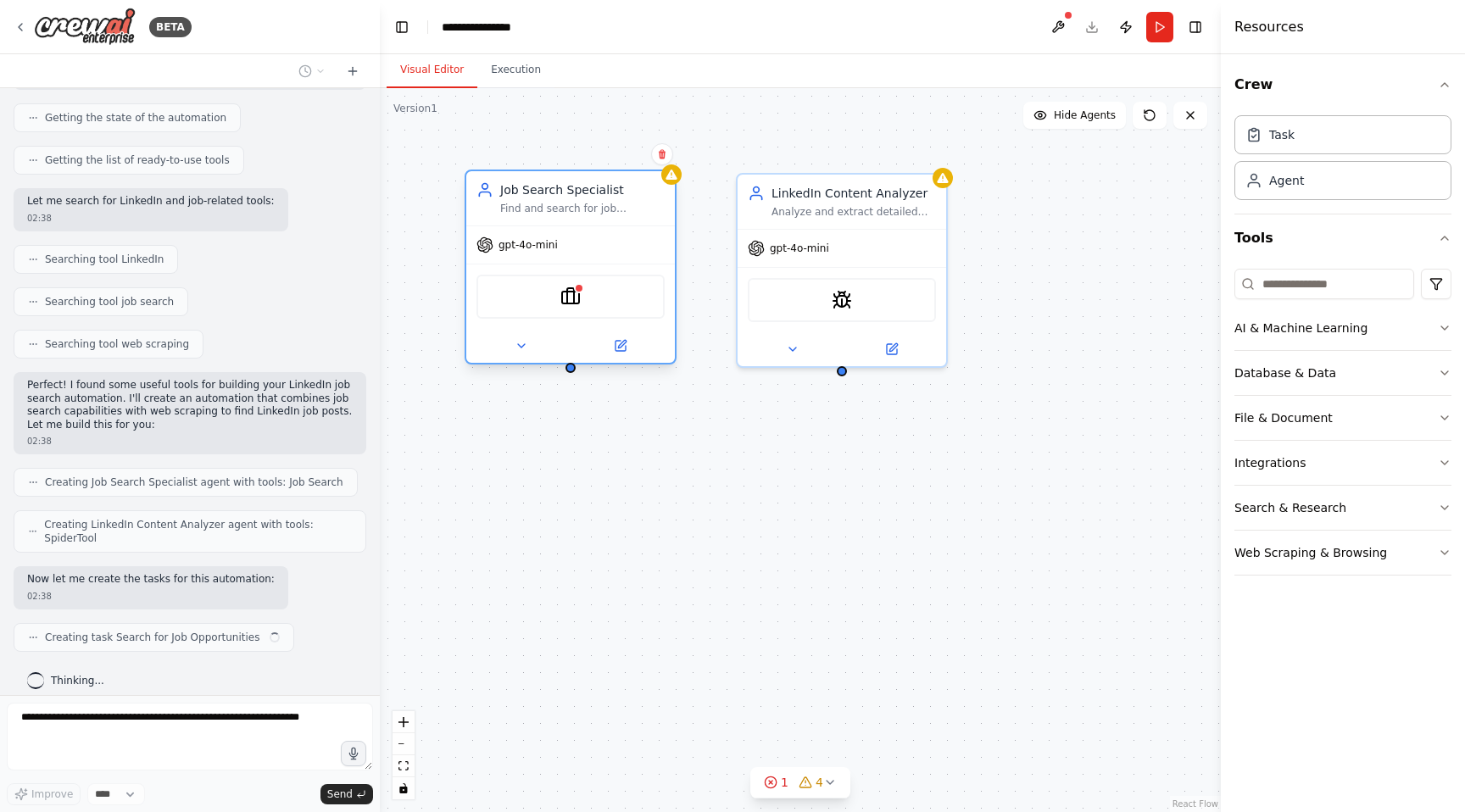
scroll to position [168, 0]
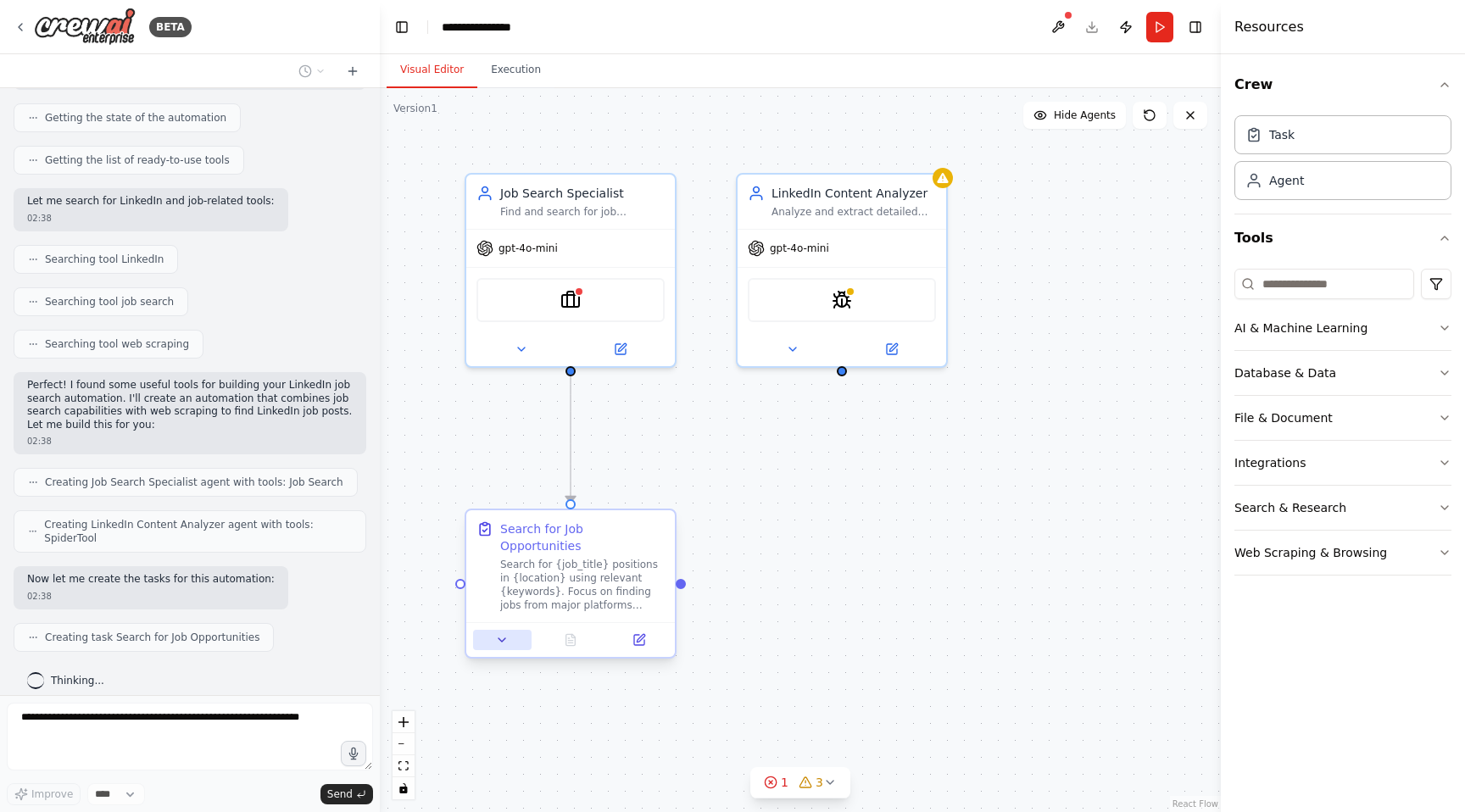
click at [505, 633] on icon at bounding box center [502, 640] width 14 height 14
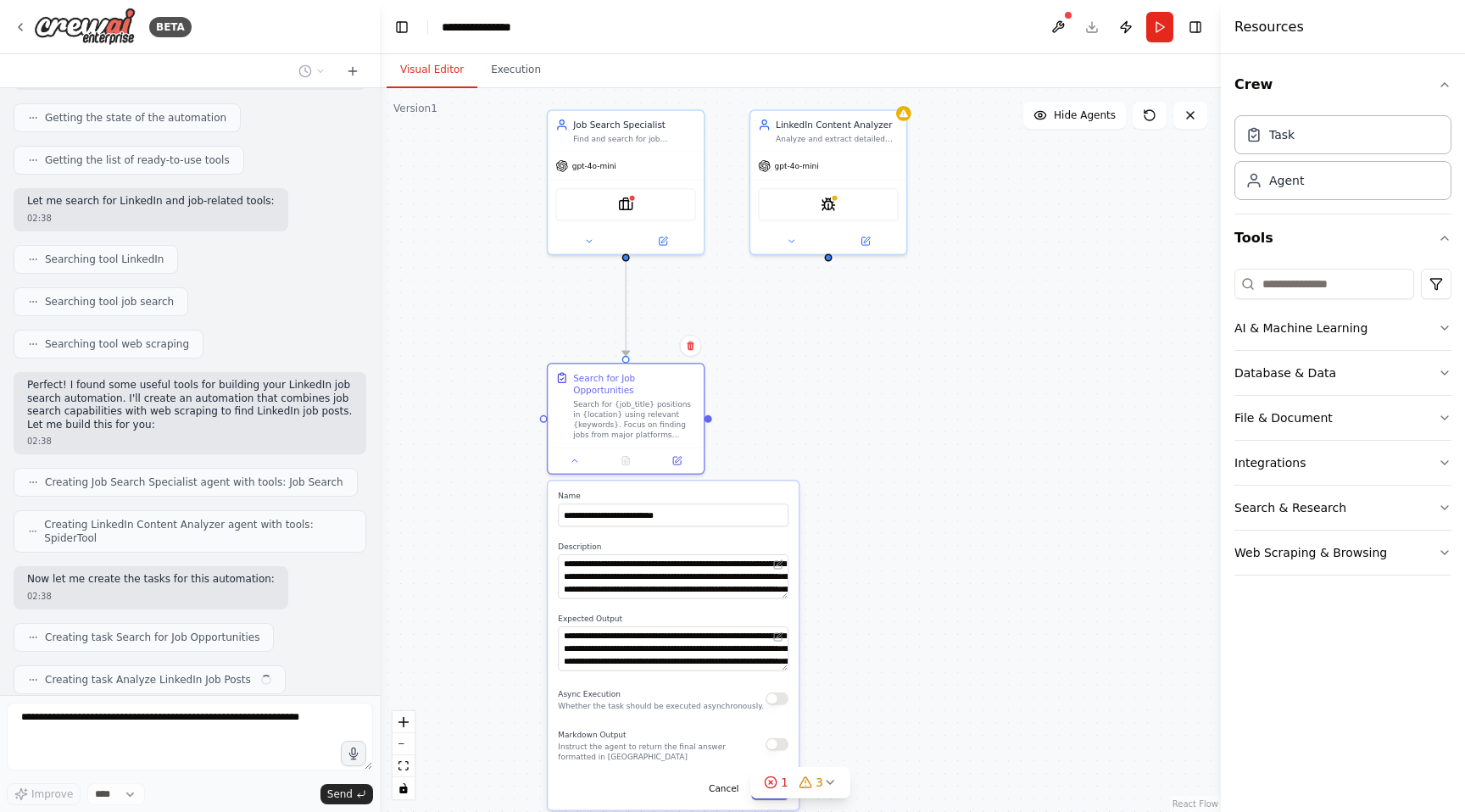
scroll to position [210, 0]
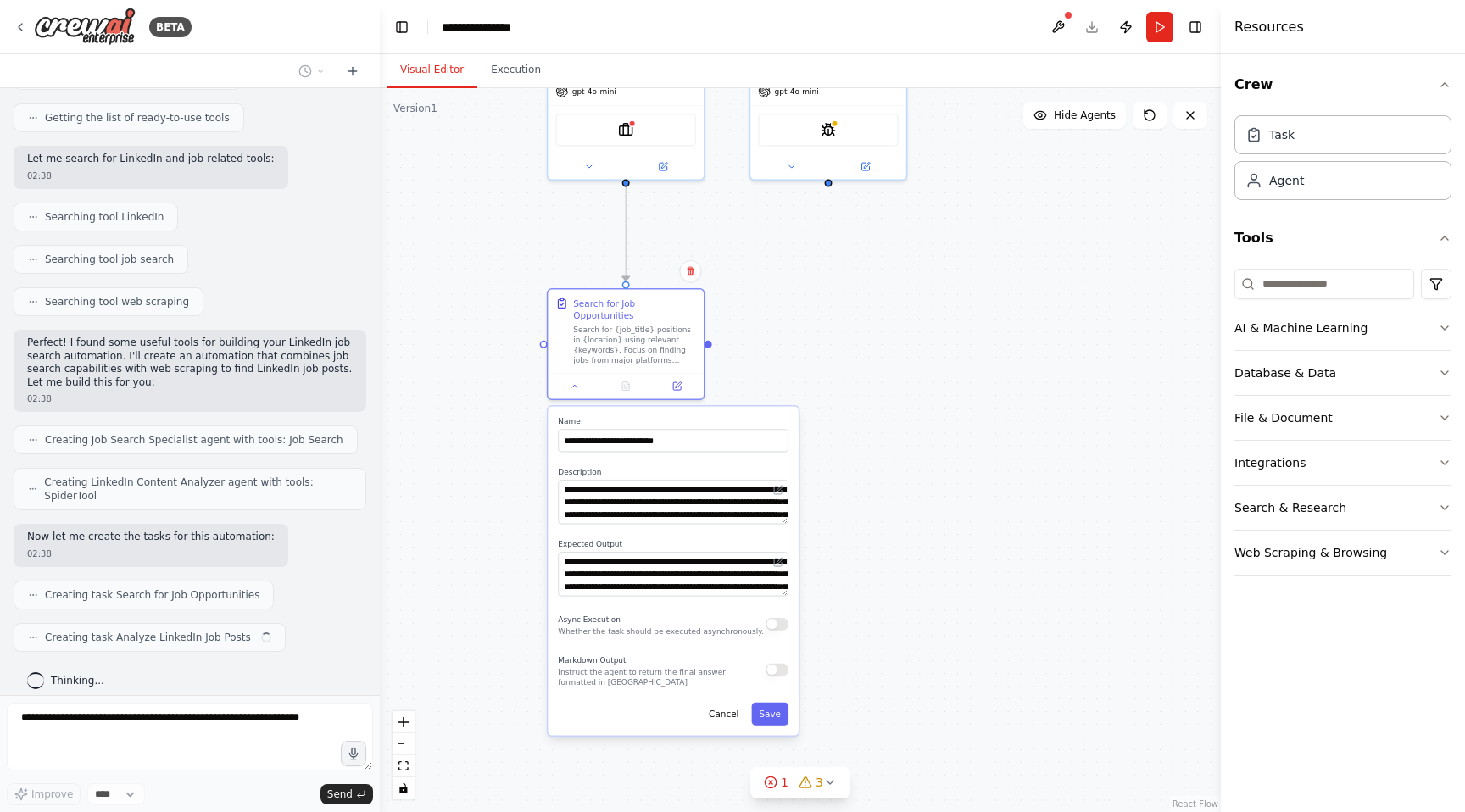
drag, startPoint x: 788, startPoint y: 608, endPoint x: 788, endPoint y: 360, distance: 248.0
click at [788, 360] on div ".deletable-edge-delete-btn { width: 20px; height: 20px; border: 0px solid #ffff…" at bounding box center [800, 450] width 841 height 724
click at [733, 271] on div ".deletable-edge-delete-btn { width: 20px; height: 20px; border: 0px solid #ffff…" at bounding box center [800, 450] width 841 height 724
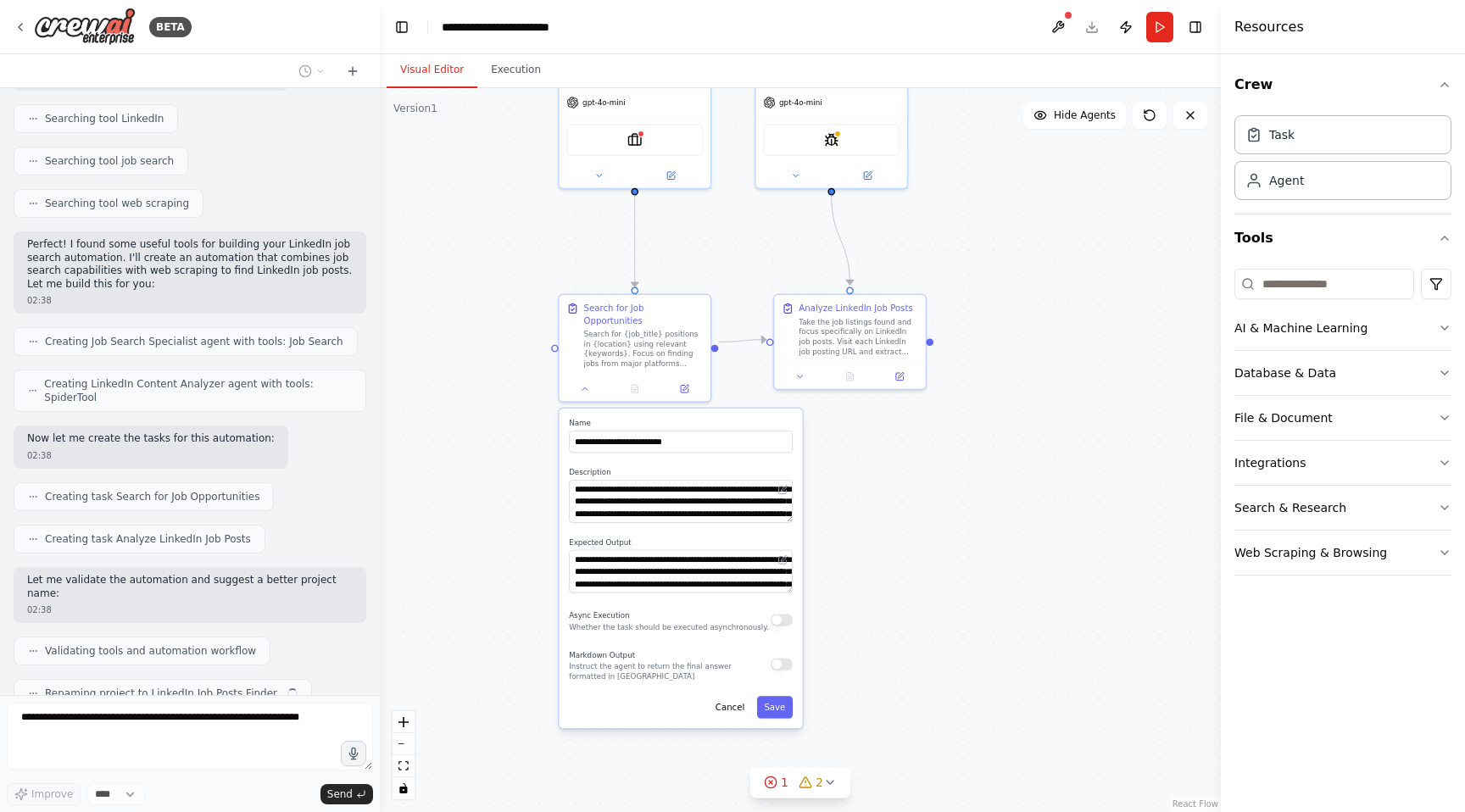
scroll to position [351, 0]
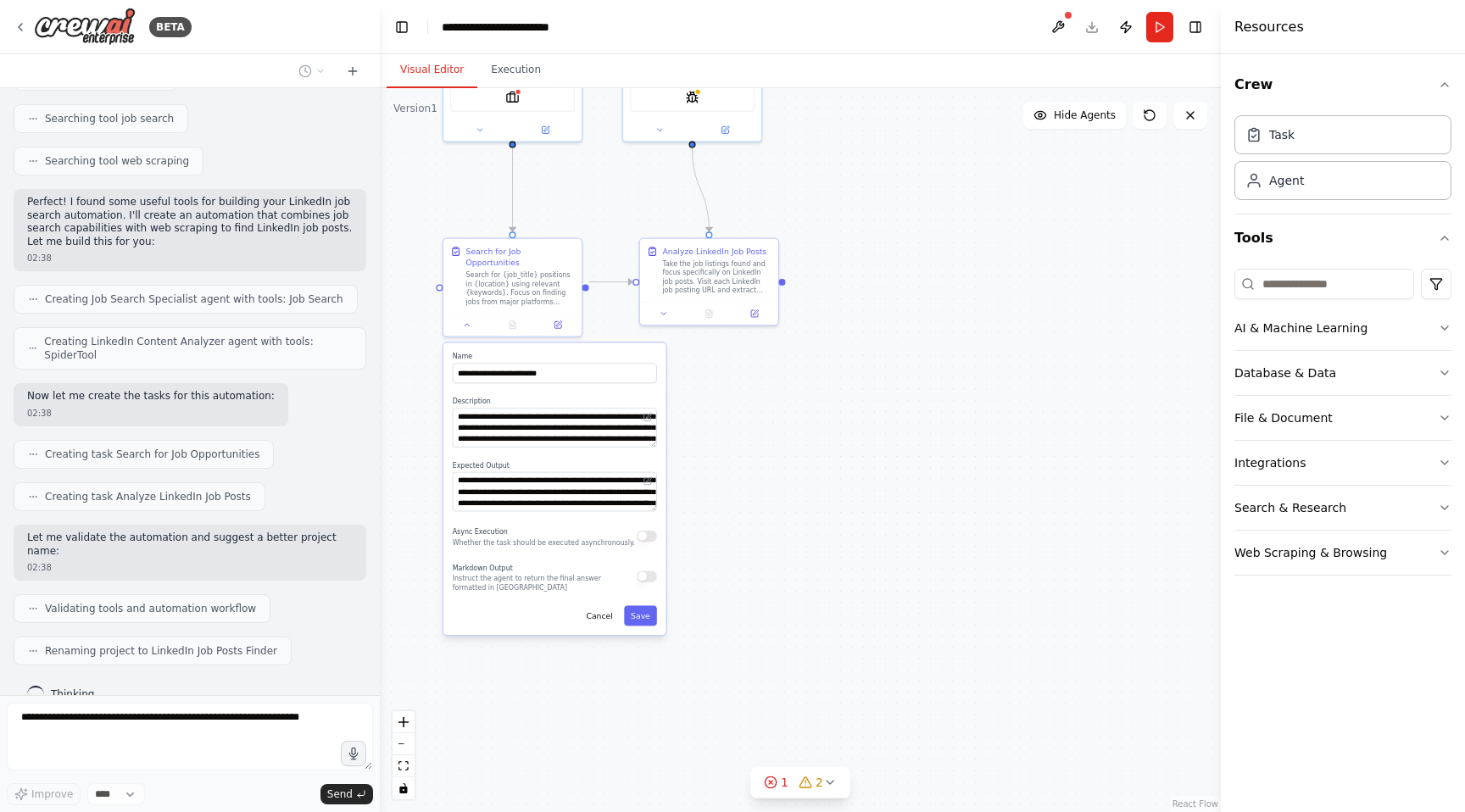
drag, startPoint x: 938, startPoint y: 481, endPoint x: 789, endPoint y: 409, distance: 165.5
click at [789, 409] on div ".deletable-edge-delete-btn { width: 20px; height: 20px; border: 0px solid #ffff…" at bounding box center [800, 450] width 841 height 724
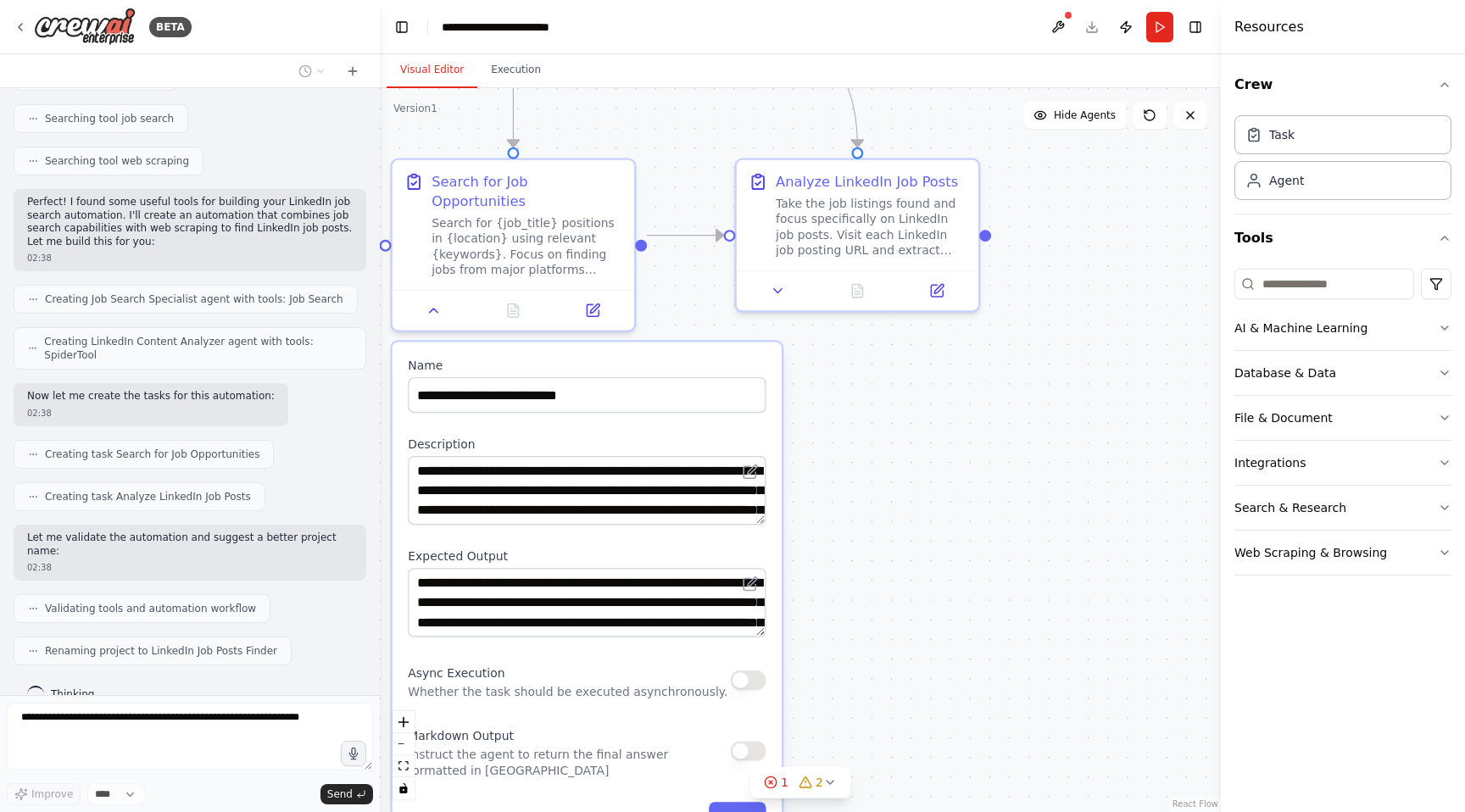
drag, startPoint x: 707, startPoint y: 351, endPoint x: 942, endPoint y: 426, distance: 246.7
click at [941, 423] on div ".deletable-edge-delete-btn { width: 20px; height: 20px; border: 0px solid #ffff…" at bounding box center [800, 450] width 841 height 724
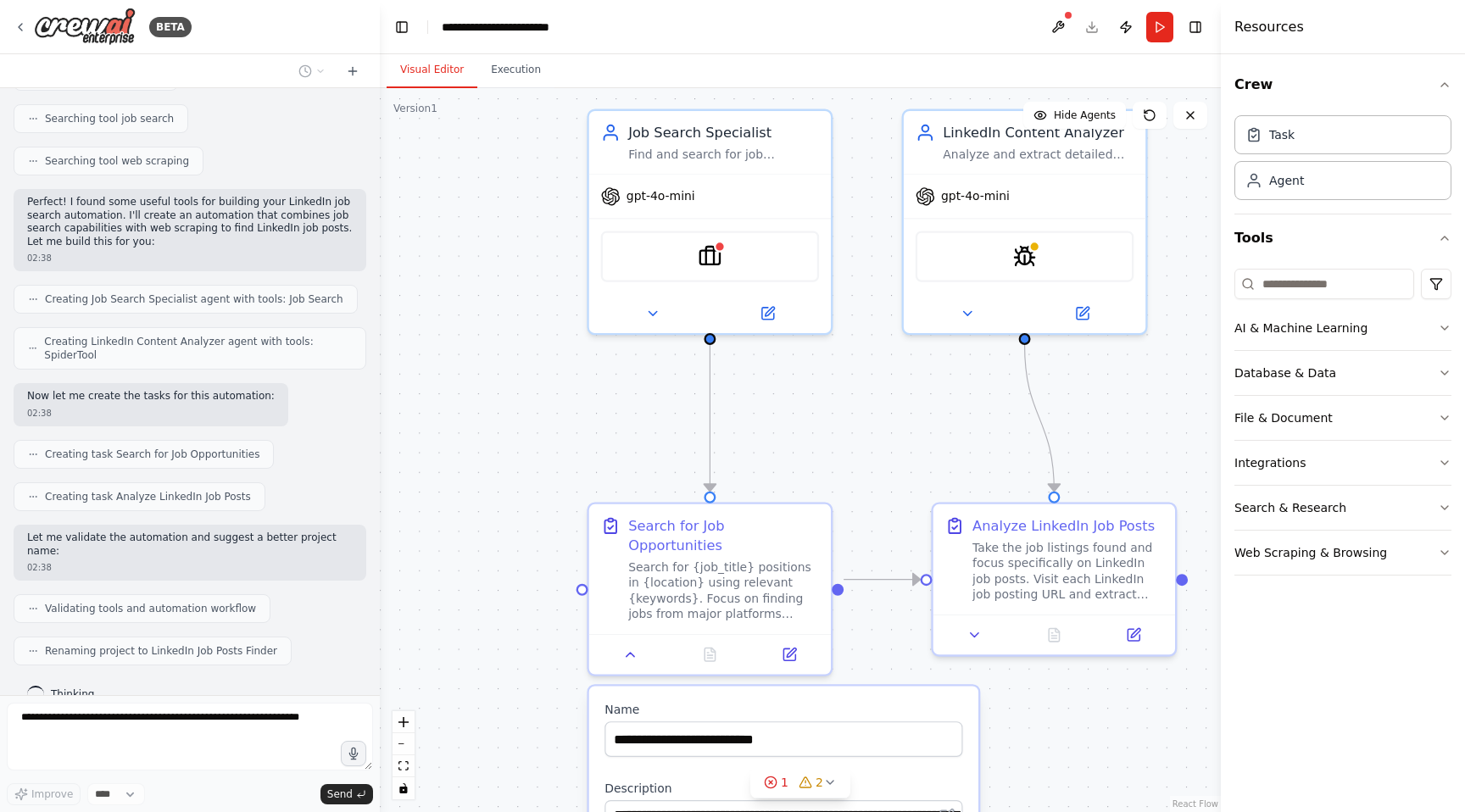
drag, startPoint x: 704, startPoint y: 188, endPoint x: 895, endPoint y: 571, distance: 428.0
click at [894, 567] on div ".deletable-edge-delete-btn { width: 20px; height: 20px; border: 0px solid #ffff…" at bounding box center [800, 450] width 841 height 724
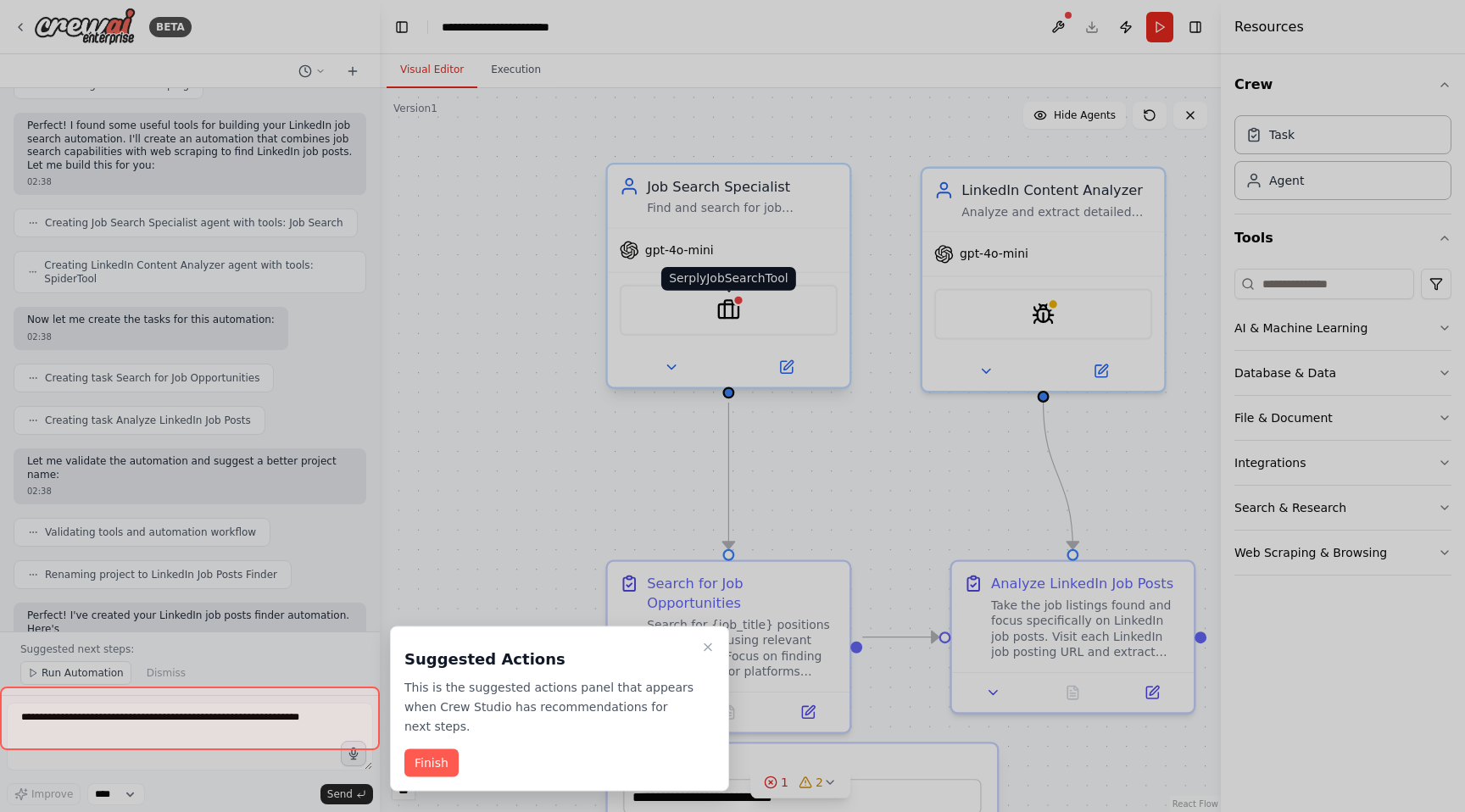
click at [732, 314] on div at bounding box center [732, 406] width 1465 height 812
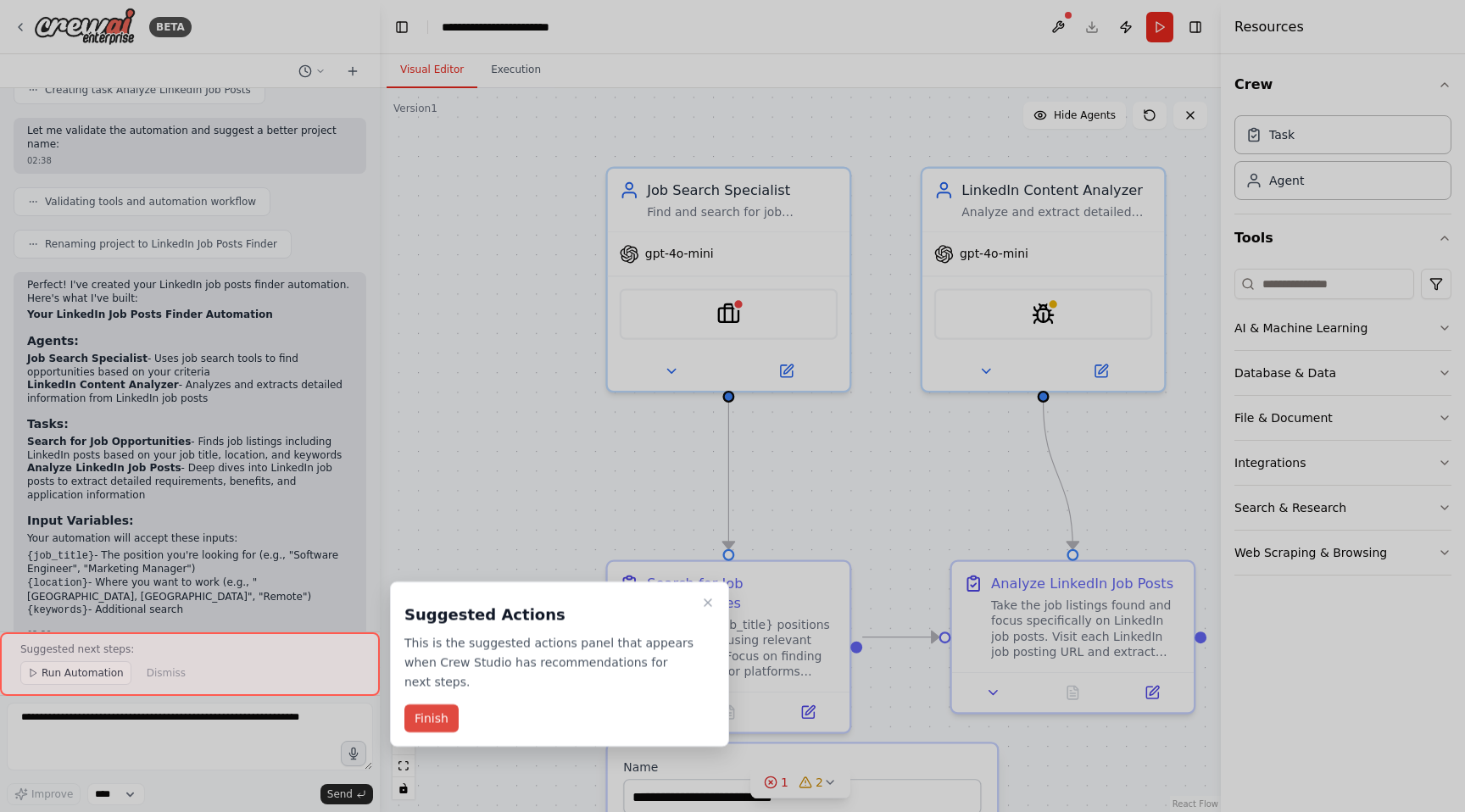
click at [435, 720] on button "Finish" at bounding box center [431, 718] width 54 height 28
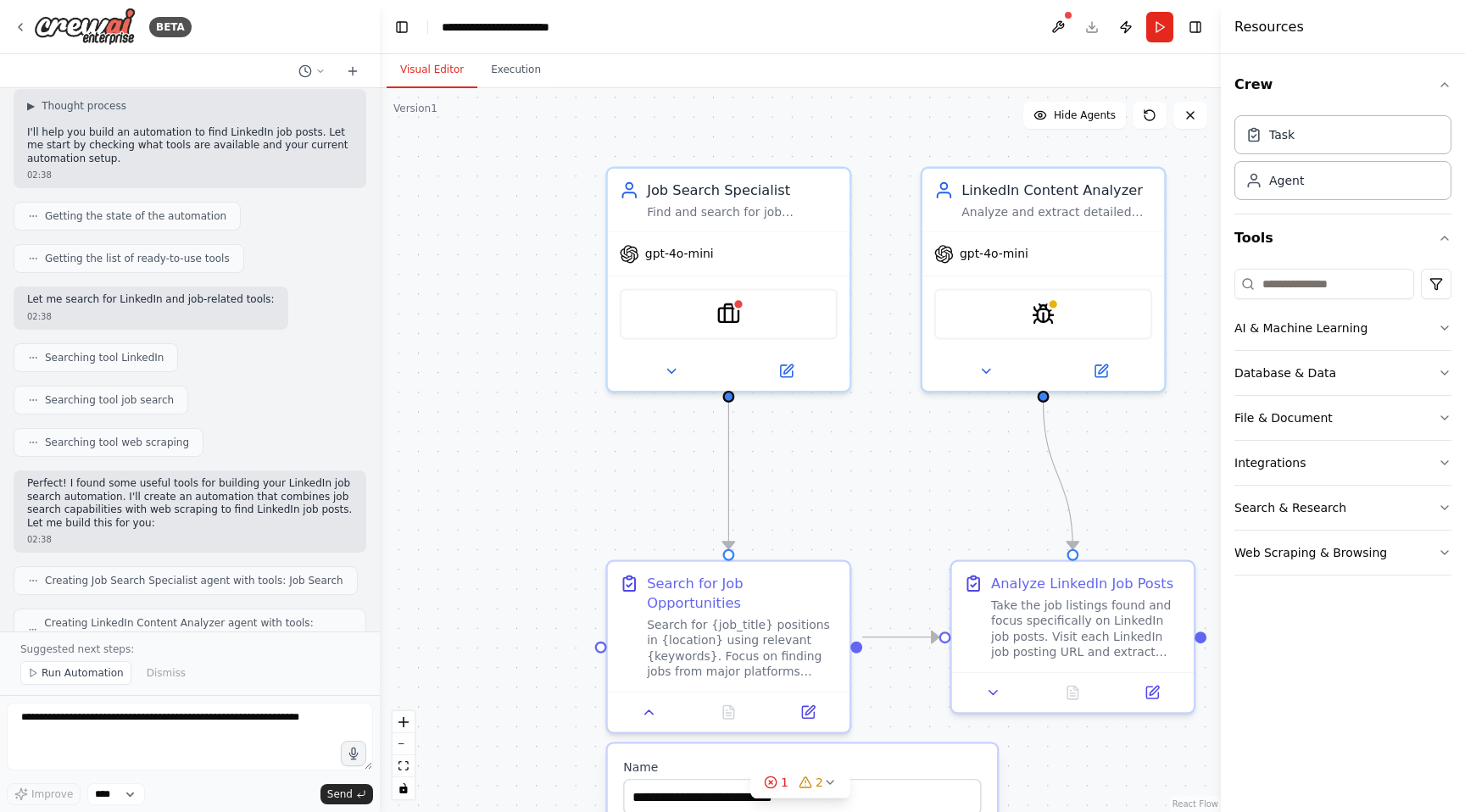
scroll to position [0, 0]
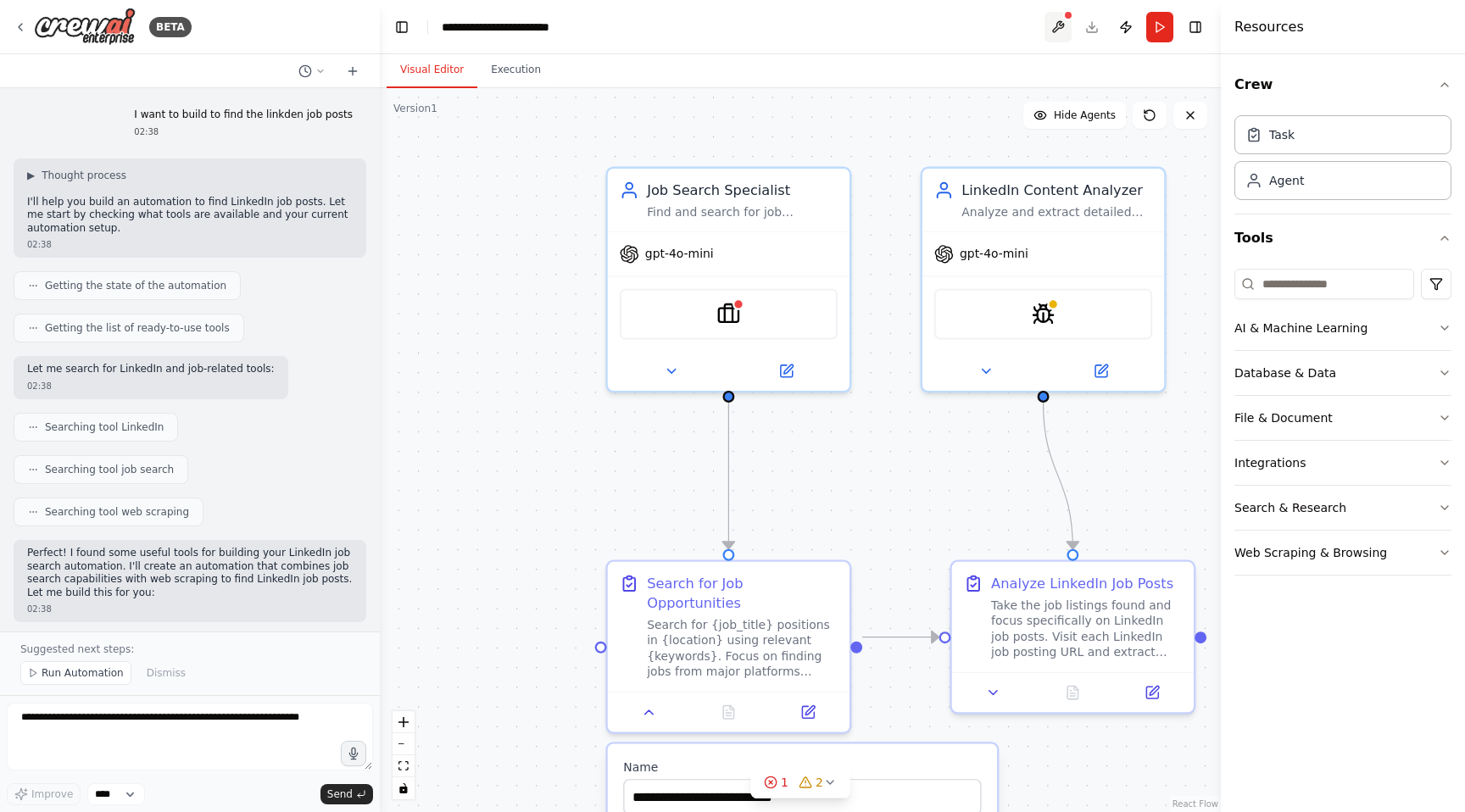
click at [1057, 26] on button at bounding box center [1058, 27] width 27 height 30
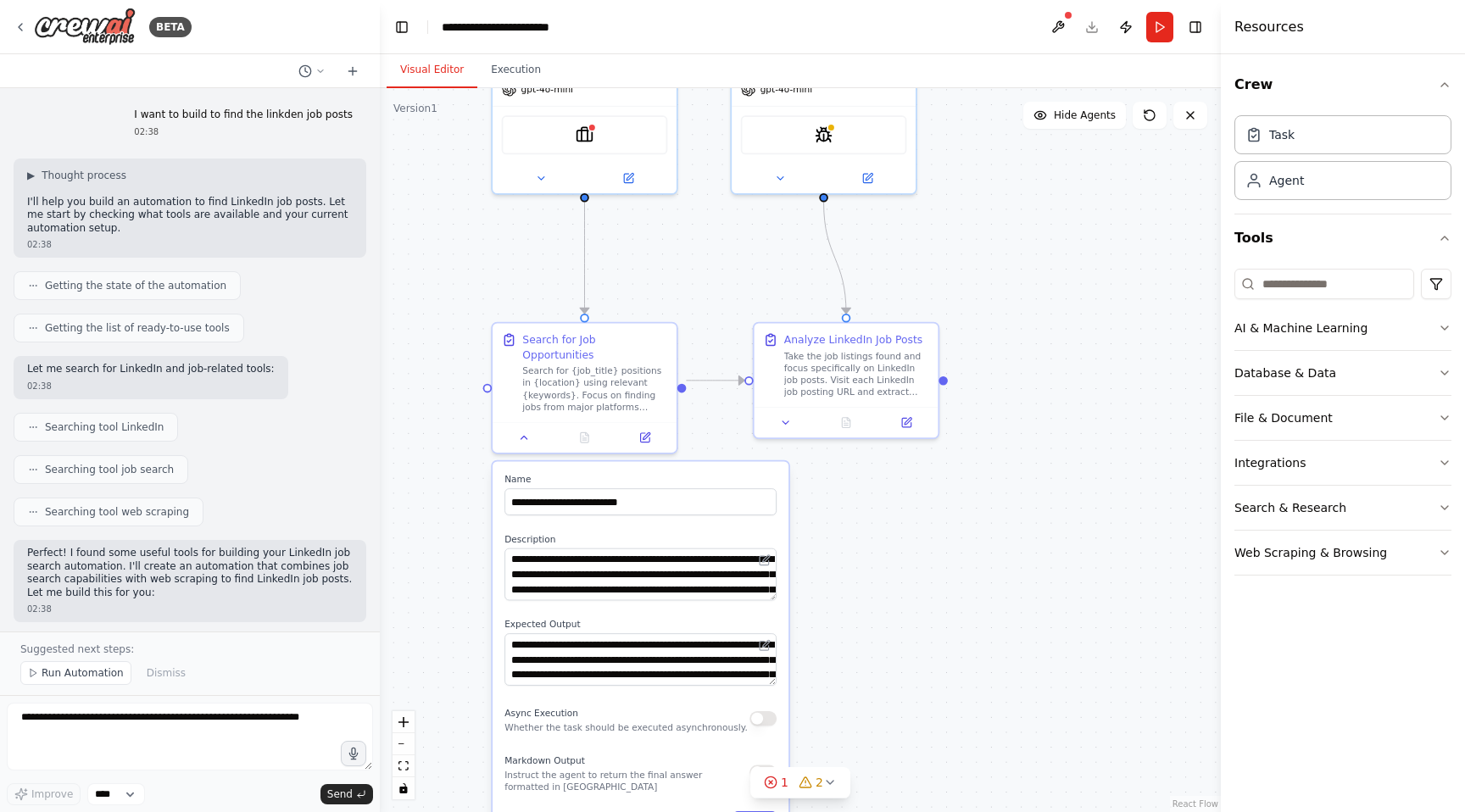
drag, startPoint x: 585, startPoint y: 397, endPoint x: 476, endPoint y: 198, distance: 226.9
click at [476, 199] on div ".deletable-edge-delete-btn { width: 20px; height: 20px; border: 0px solid #ffff…" at bounding box center [800, 450] width 841 height 724
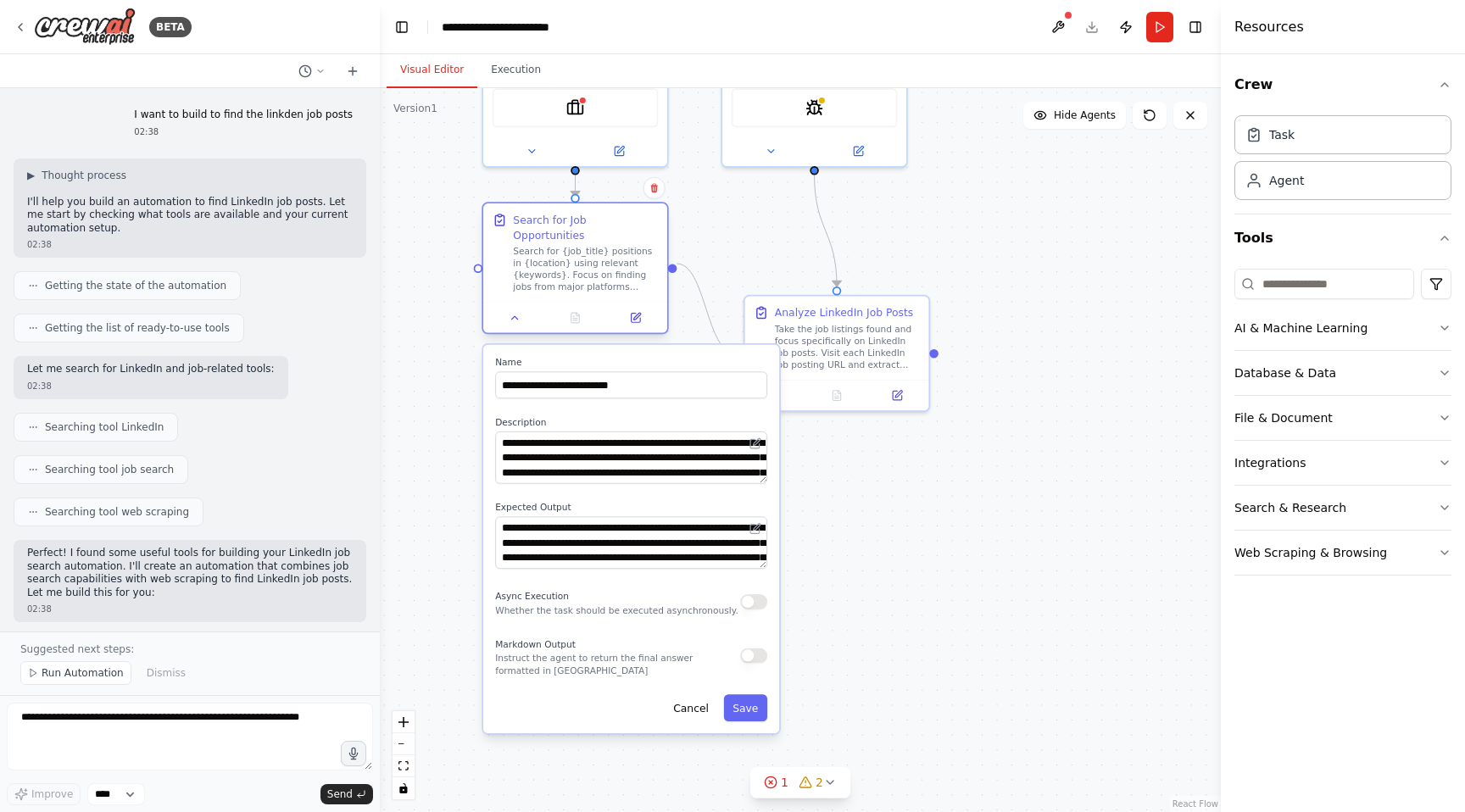
drag, startPoint x: 508, startPoint y: 409, endPoint x: 511, endPoint y: 240, distance: 169.0
click at [510, 240] on div "Search for Job Opportunities Search for {job_title} positions in {location} usi…" at bounding box center [575, 268] width 187 height 132
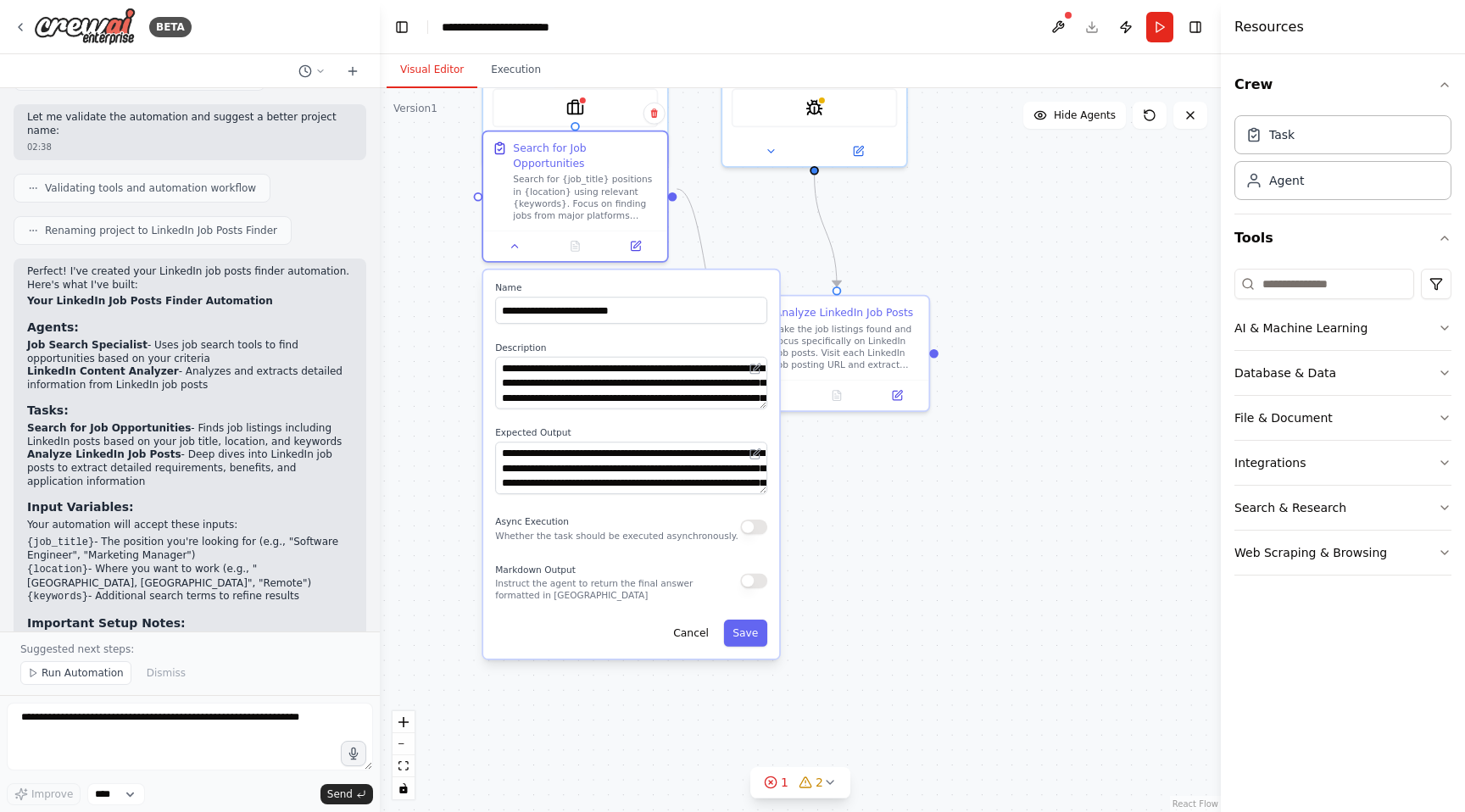
scroll to position [773, 0]
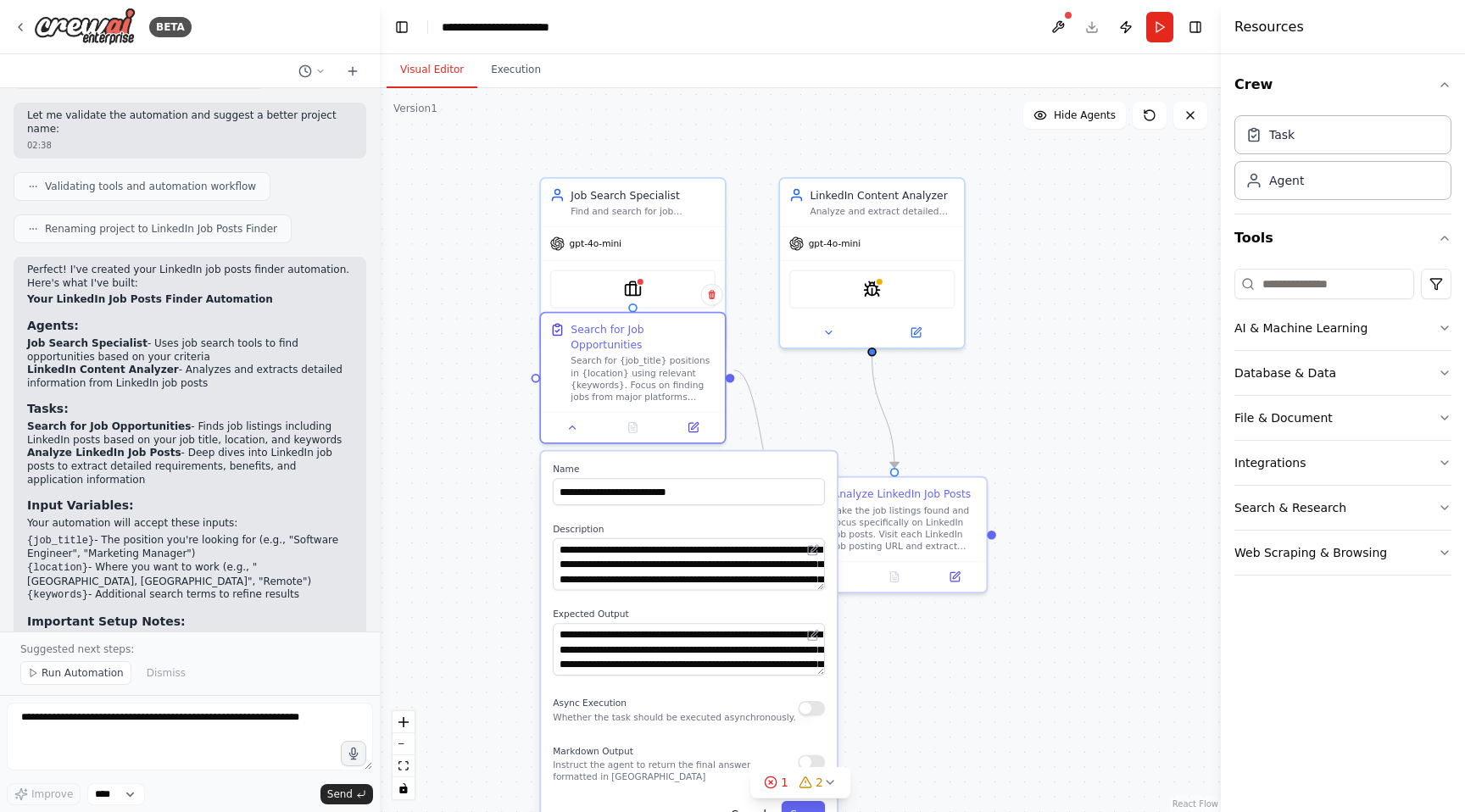
drag, startPoint x: 922, startPoint y: 175, endPoint x: 985, endPoint y: 359, distance: 194.5
click at [985, 359] on div ".deletable-edge-delete-btn { width: 20px; height: 20px; border: 0px solid #ffff…" at bounding box center [800, 450] width 841 height 724
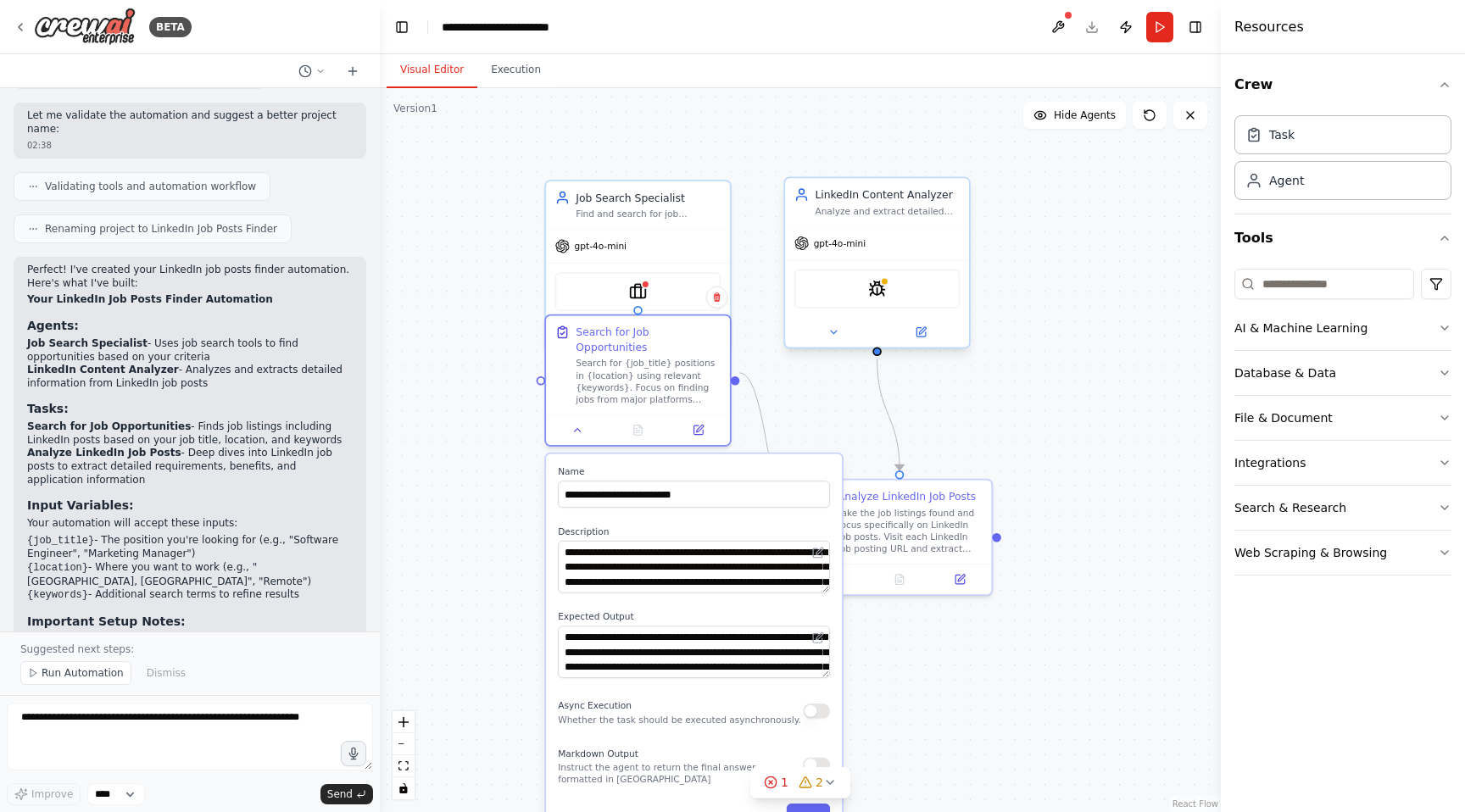
click at [882, 199] on div "LinkedIn Content Analyzer" at bounding box center [888, 195] width 145 height 16
click at [845, 579] on button at bounding box center [840, 576] width 52 height 18
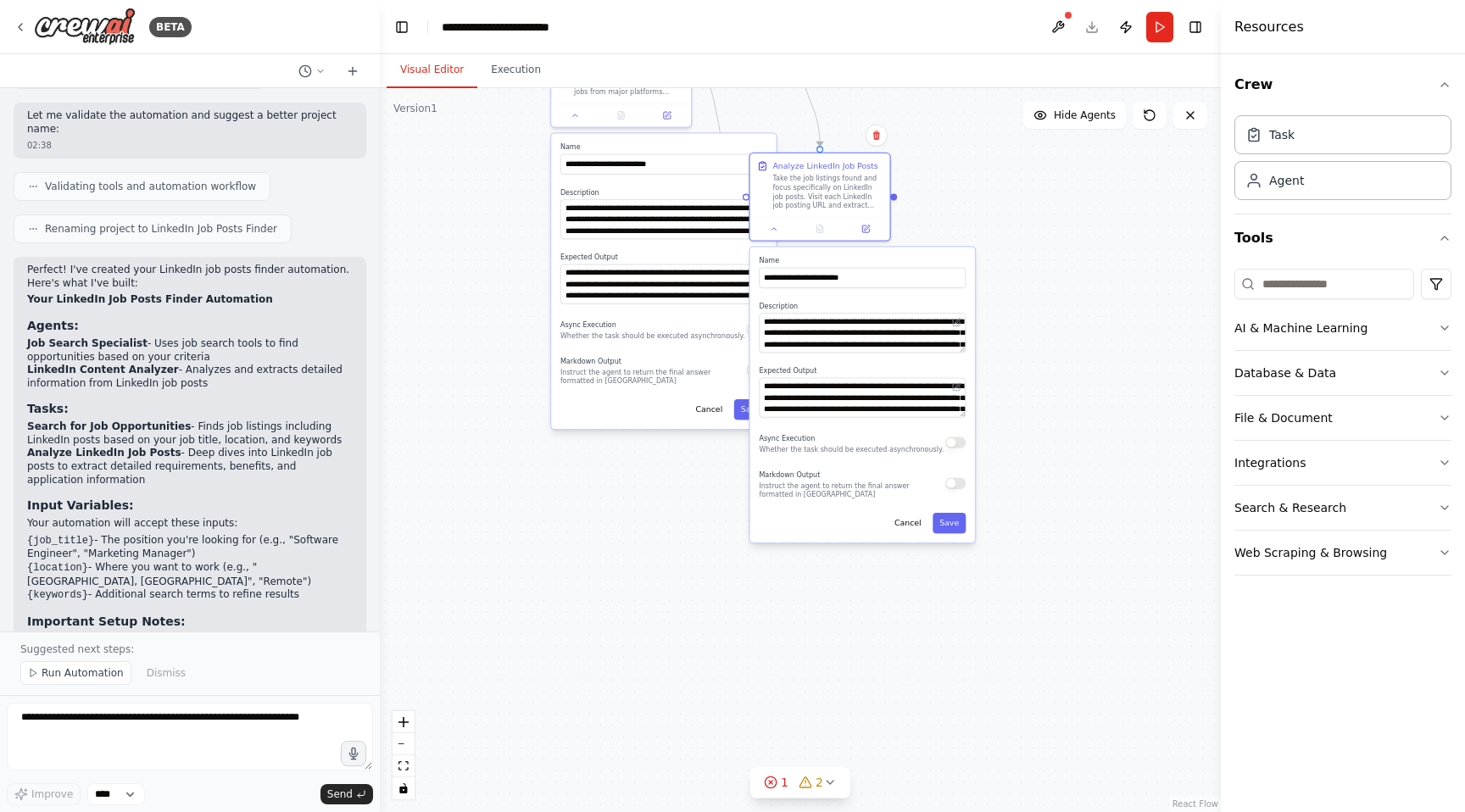
drag, startPoint x: 1095, startPoint y: 428, endPoint x: 972, endPoint y: 127, distance: 325.2
click at [970, 127] on div ".deletable-edge-delete-btn { width: 20px; height: 20px; border: 0px solid #ffff…" at bounding box center [800, 450] width 841 height 724
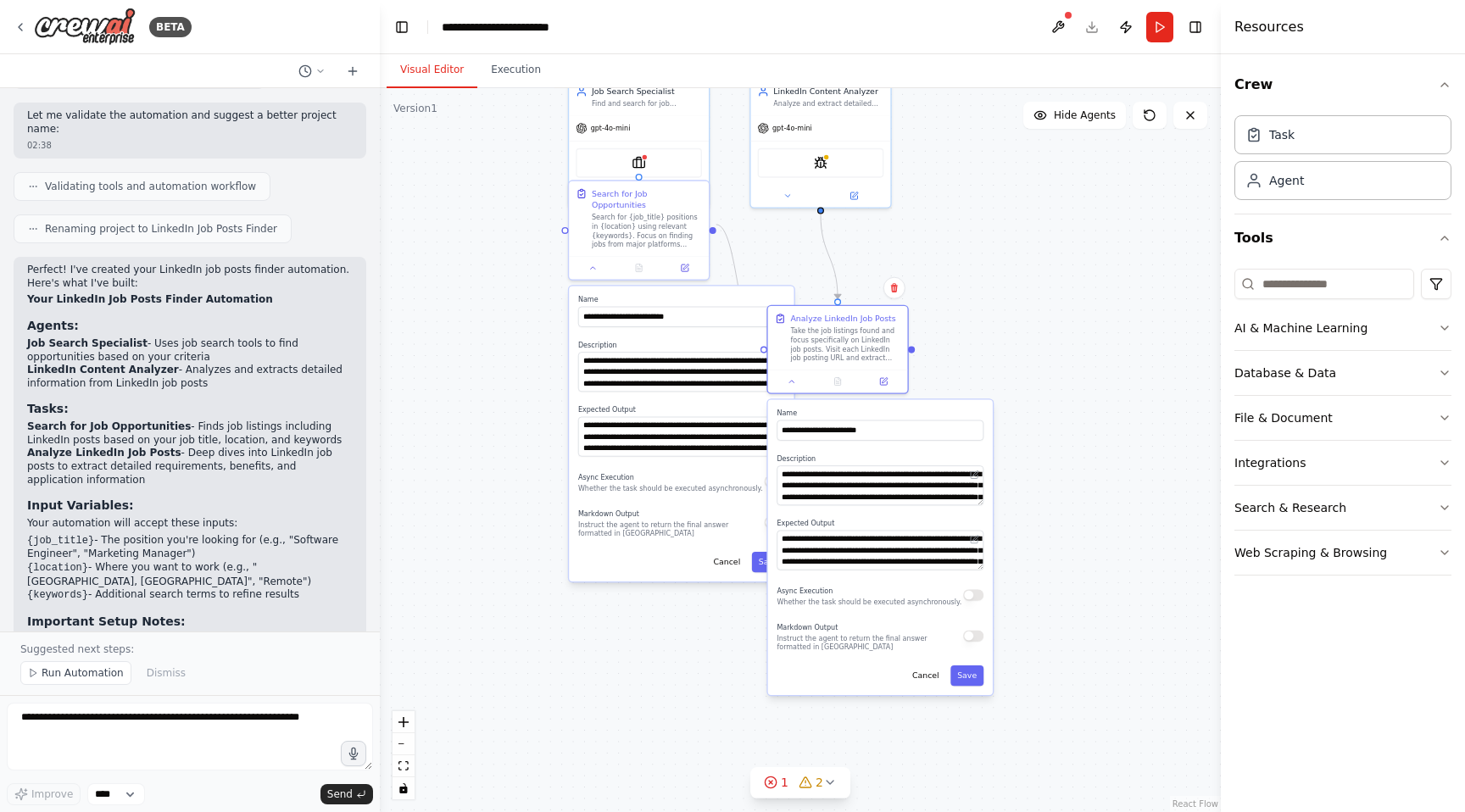
drag, startPoint x: 971, startPoint y: 144, endPoint x: 990, endPoint y: 296, distance: 153.2
click at [990, 296] on div ".deletable-edge-delete-btn { width: 20px; height: 20px; border: 0px solid #ffff…" at bounding box center [800, 450] width 841 height 724
click at [19, 32] on icon at bounding box center [21, 28] width 14 height 14
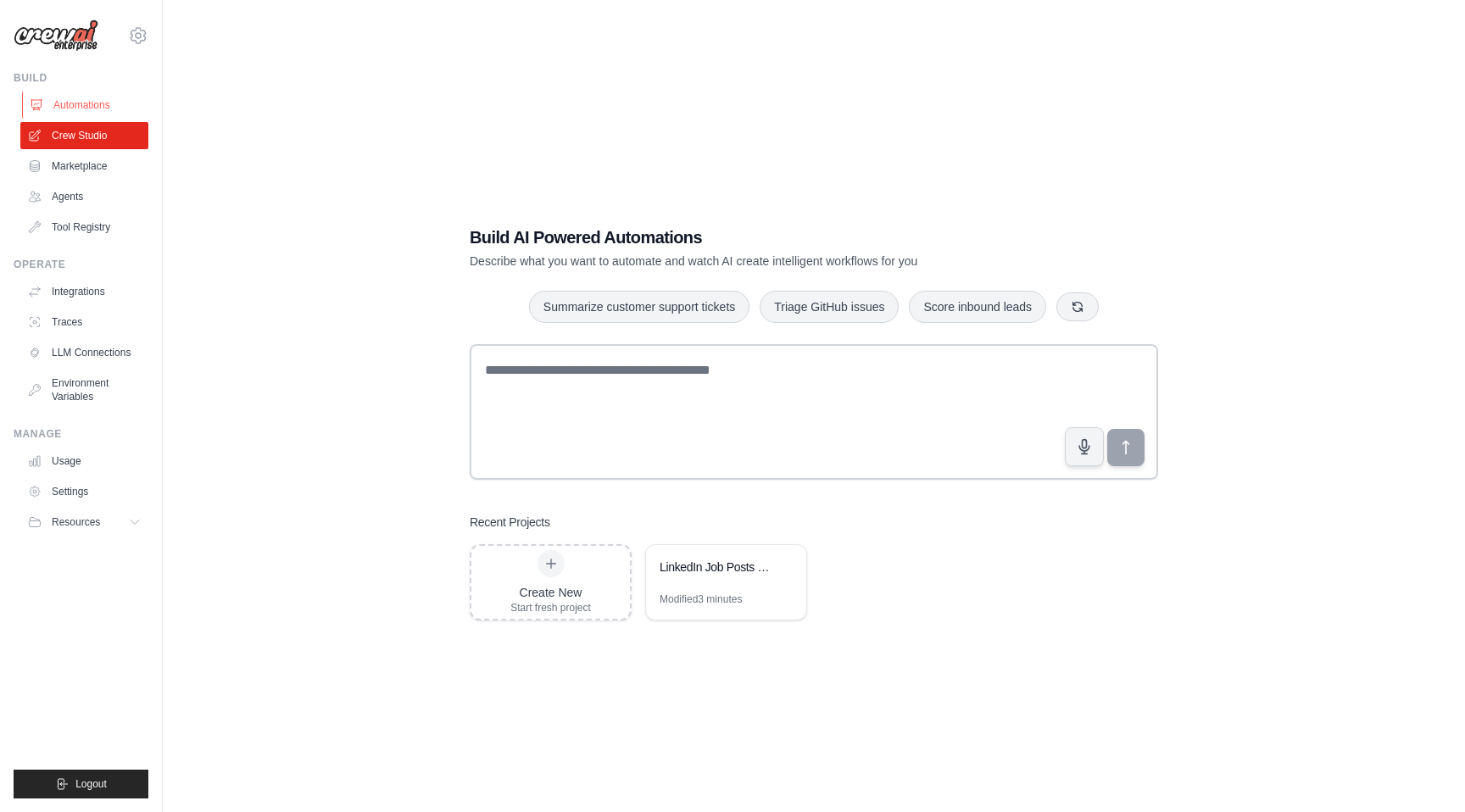
click at [85, 111] on link "Automations" at bounding box center [86, 105] width 128 height 27
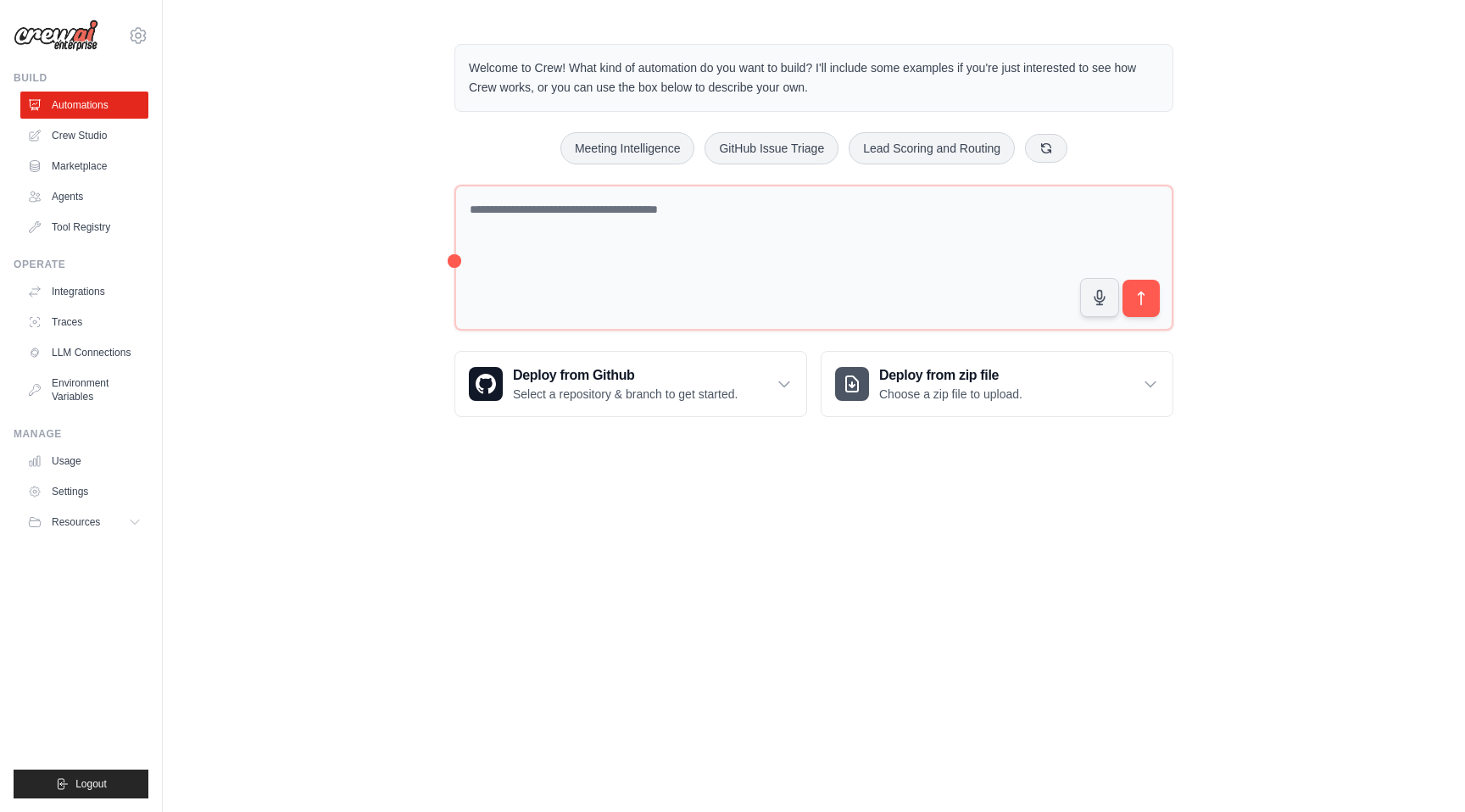
click at [73, 34] on img at bounding box center [56, 35] width 85 height 32
